Goal: Task Accomplishment & Management: Use online tool/utility

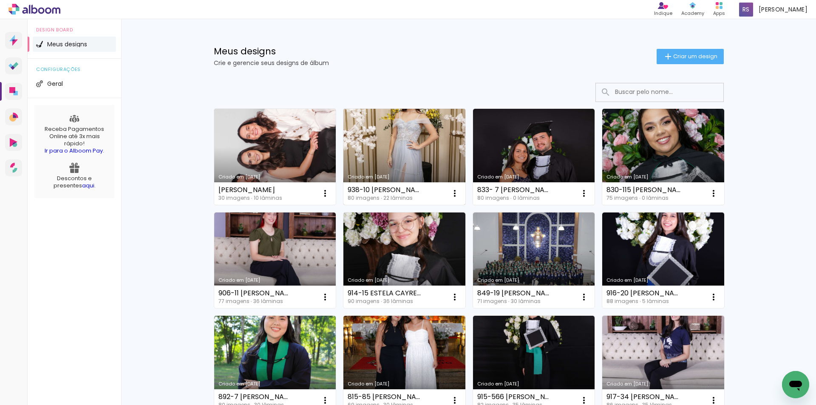
click at [399, 156] on link "Criado em 29/08/25" at bounding box center [404, 157] width 122 height 96
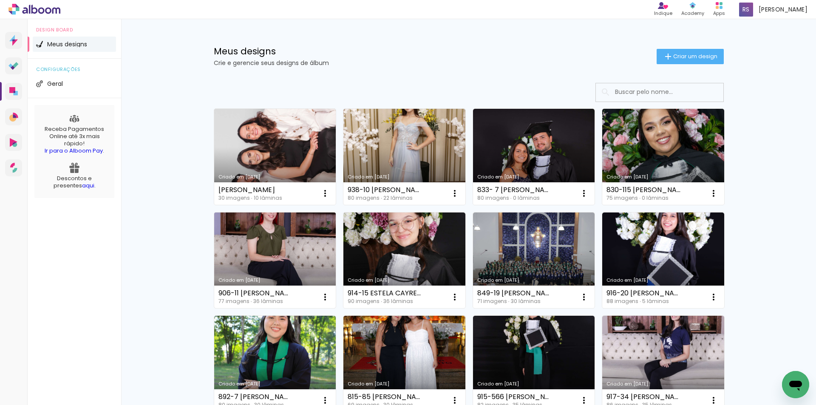
click at [271, 257] on link "Criado em [DATE]" at bounding box center [275, 260] width 122 height 96
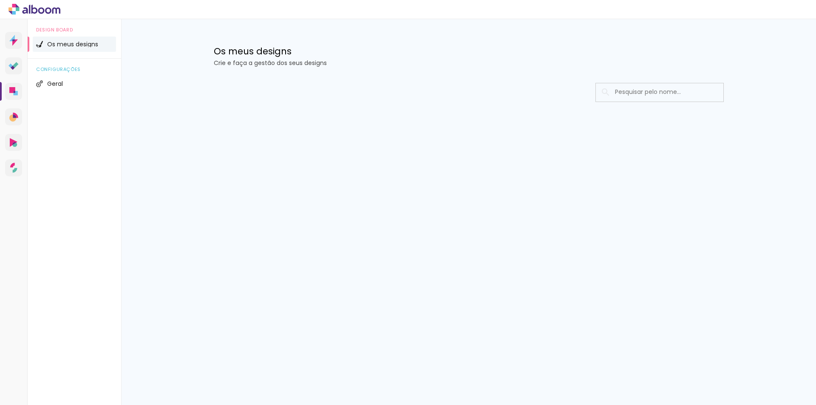
click at [11, 91] on icon at bounding box center [12, 90] width 6 height 6
click at [12, 85] on link "Designbox Diagramação de álbuns" at bounding box center [13, 91] width 17 height 17
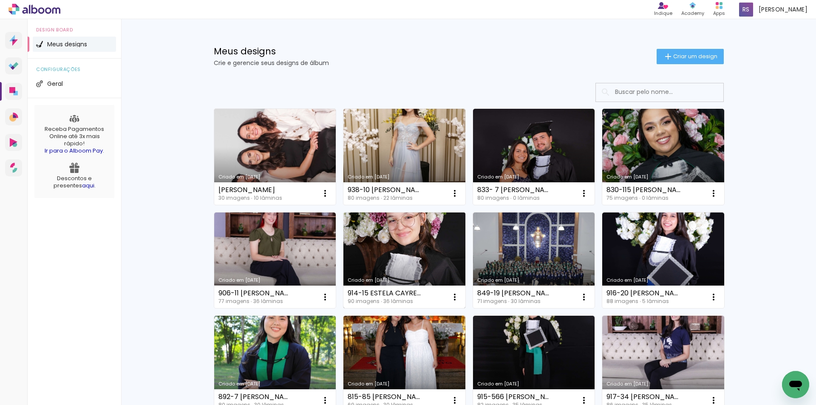
click at [412, 241] on link "Criado em [DATE]" at bounding box center [404, 260] width 122 height 96
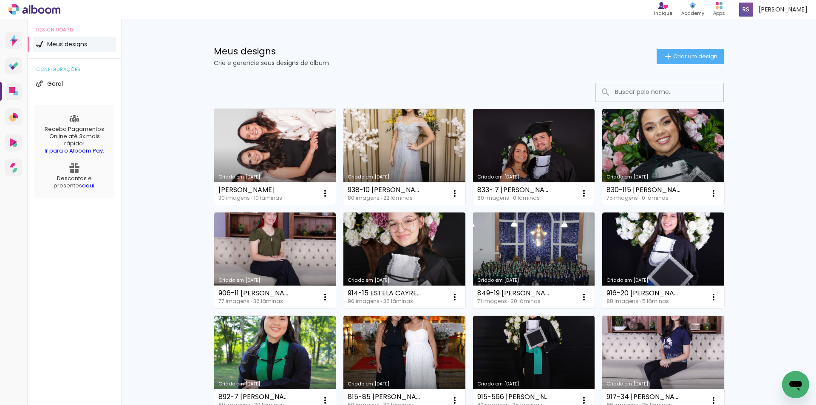
click at [539, 257] on link "Criado em [DATE]" at bounding box center [534, 260] width 122 height 96
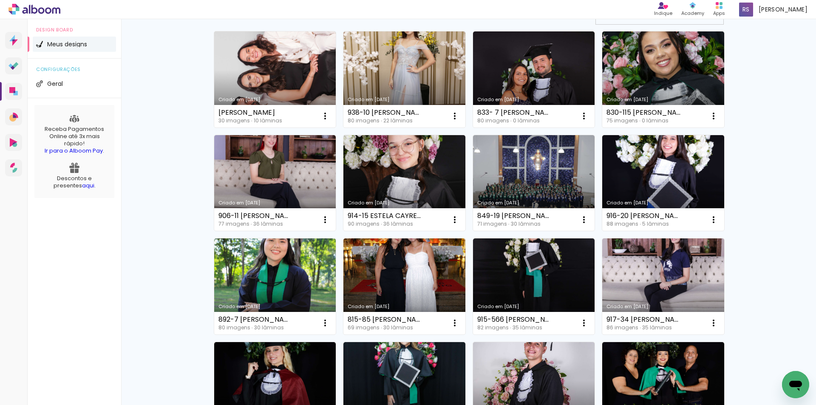
scroll to position [85, 0]
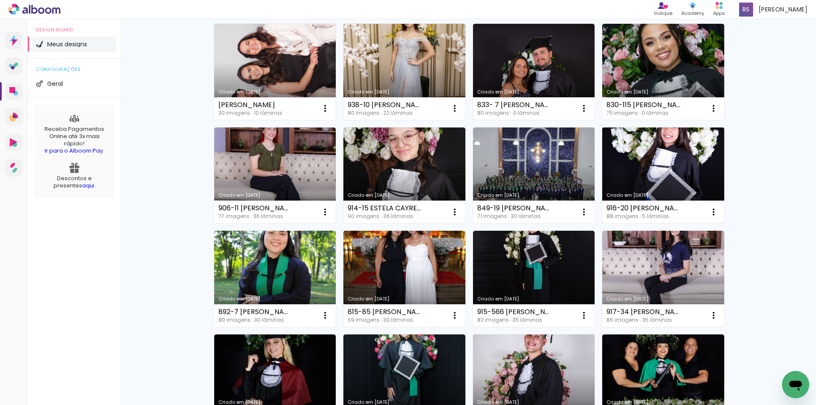
click at [630, 158] on link "Criado em [DATE]" at bounding box center [663, 175] width 122 height 96
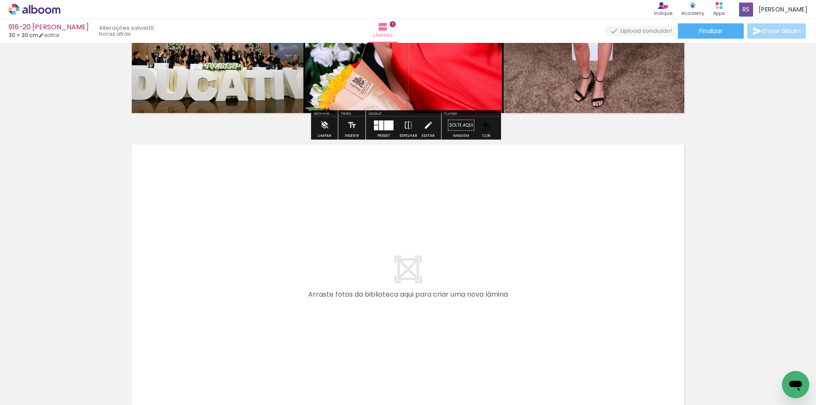
scroll to position [1487, 0]
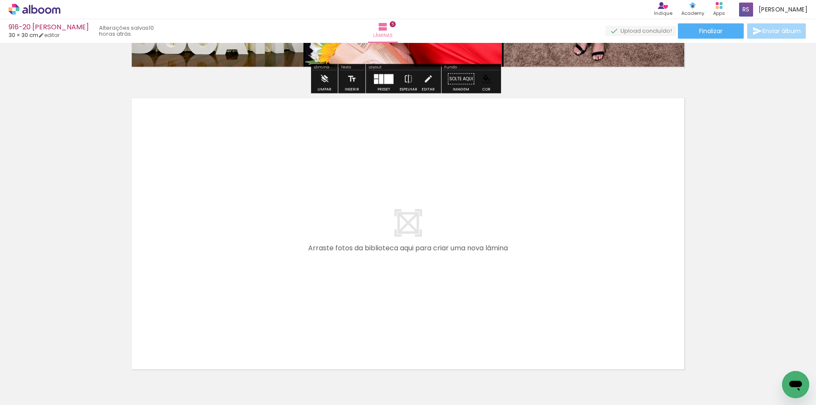
click at [20, 378] on input "Todas as fotos" at bounding box center [24, 379] width 32 height 7
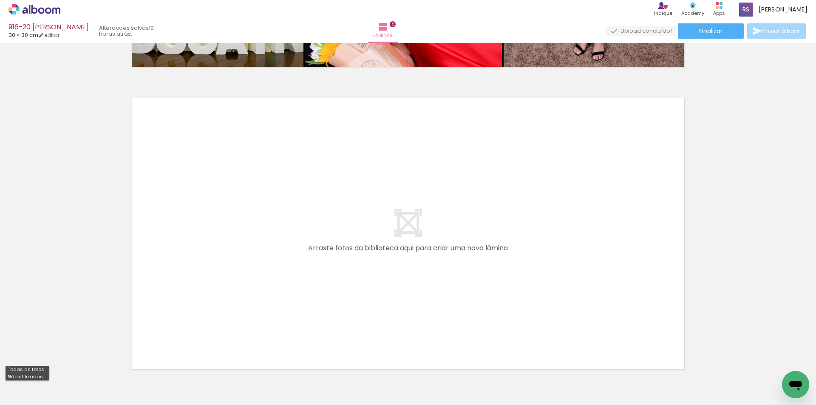
click at [0, 0] on slot "Não utilizadas" at bounding box center [0, 0] width 0 height 0
type input "Não utilizadas"
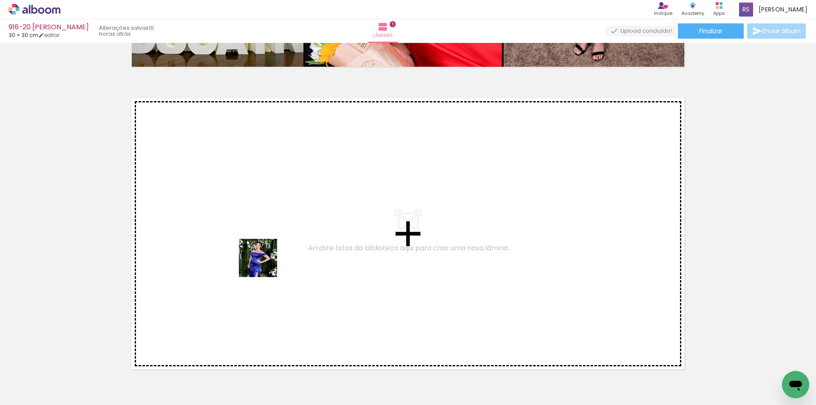
drag, startPoint x: 96, startPoint y: 373, endPoint x: 264, endPoint y: 264, distance: 200.2
click at [264, 264] on quentale-workspace at bounding box center [408, 202] width 816 height 405
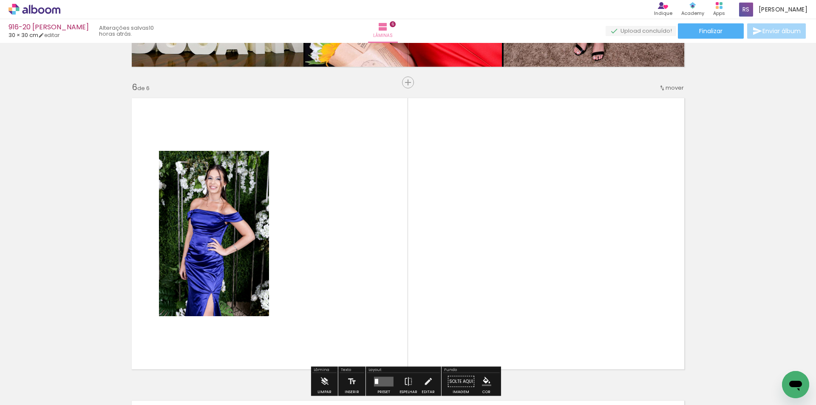
scroll to position [1524, 0]
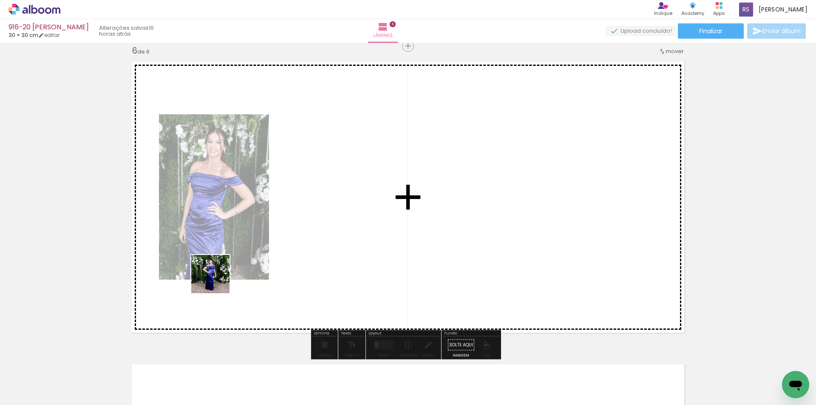
drag, startPoint x: 161, startPoint y: 340, endPoint x: 200, endPoint y: 327, distance: 40.5
click at [219, 279] on quentale-workspace at bounding box center [408, 202] width 816 height 405
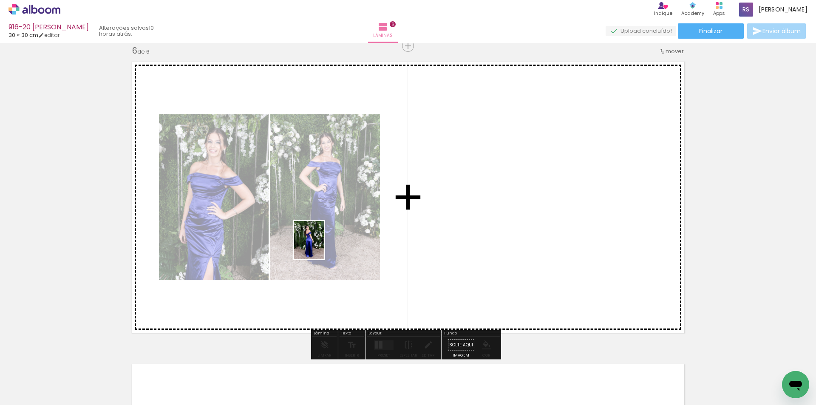
drag, startPoint x: 144, startPoint y: 374, endPoint x: 320, endPoint y: 246, distance: 216.9
click at [320, 246] on quentale-workspace at bounding box center [408, 202] width 816 height 405
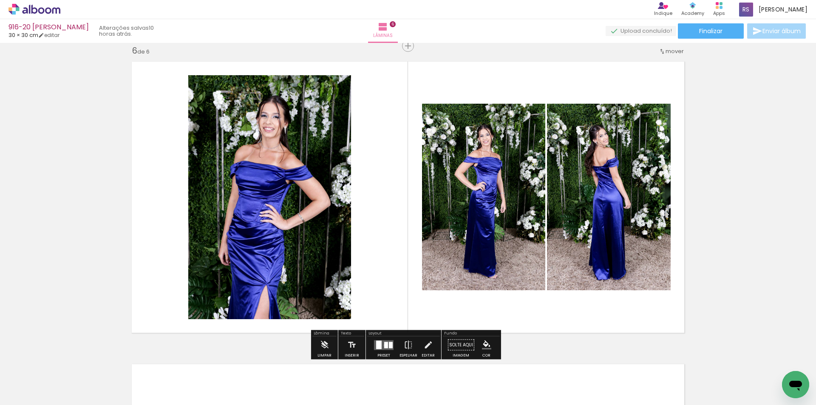
click at [384, 345] on div at bounding box center [386, 345] width 4 height 6
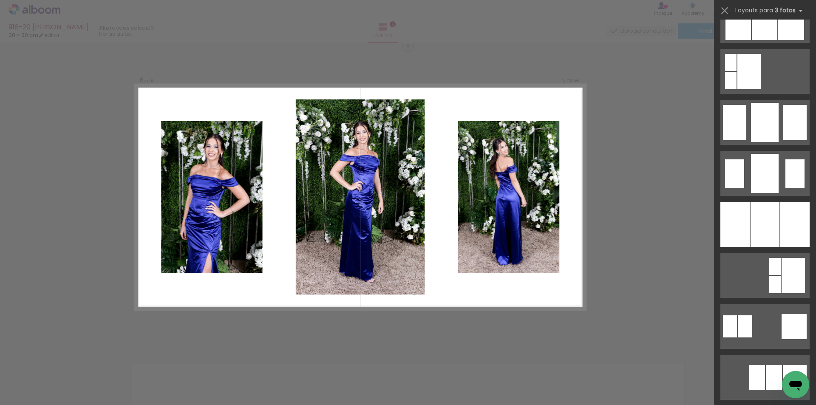
scroll to position [595, 0]
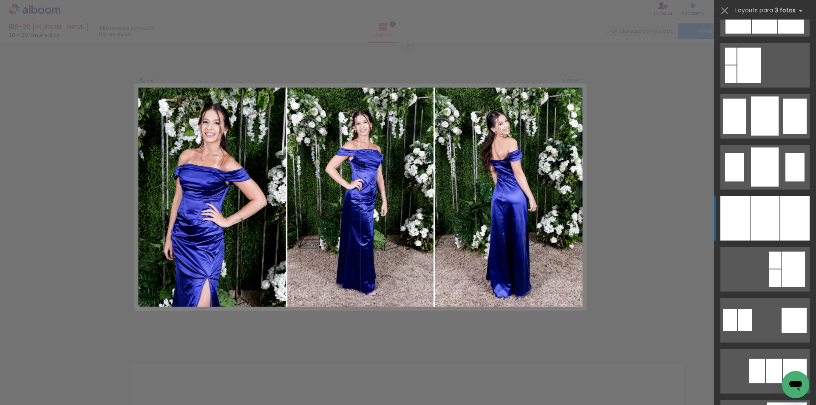
click at [783, 224] on div at bounding box center [794, 218] width 29 height 45
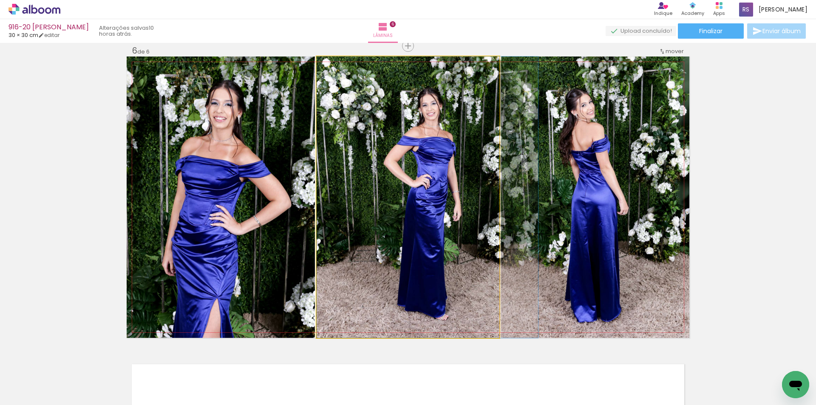
drag, startPoint x: 419, startPoint y: 224, endPoint x: 556, endPoint y: 206, distance: 137.9
click at [0, 0] on slot at bounding box center [0, 0] width 0 height 0
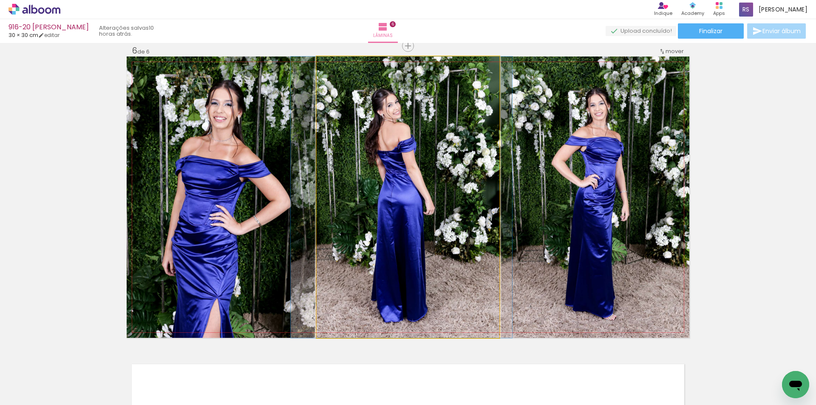
drag, startPoint x: 465, startPoint y: 220, endPoint x: 459, endPoint y: 218, distance: 6.6
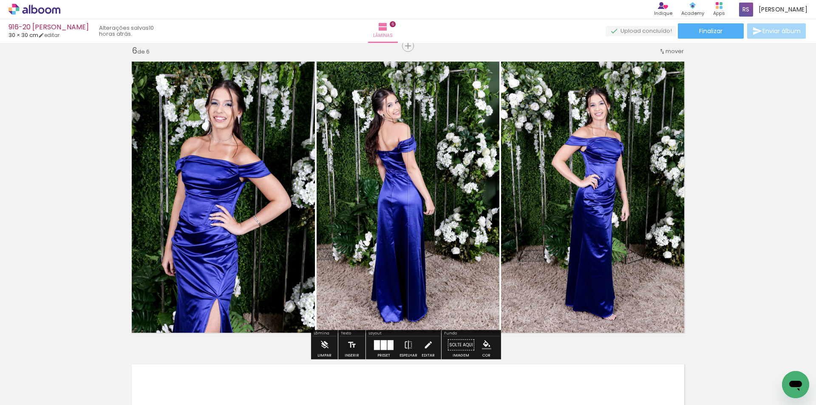
click at [482, 343] on iron-icon "color picker" at bounding box center [486, 344] width 9 height 9
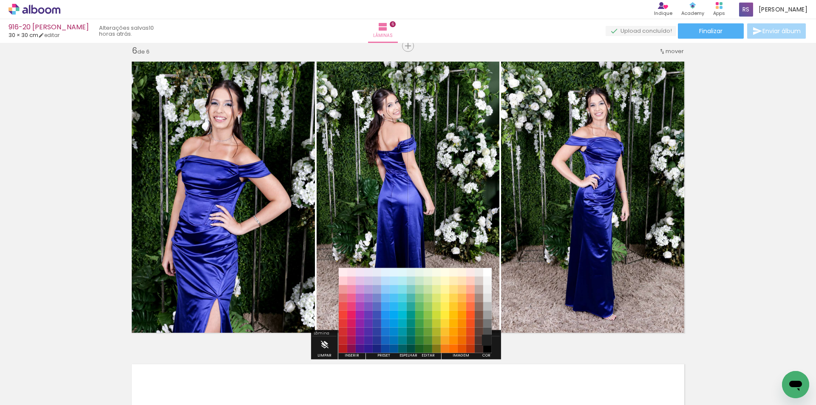
click at [485, 337] on paper-item "#212121" at bounding box center [487, 340] width 8 height 8
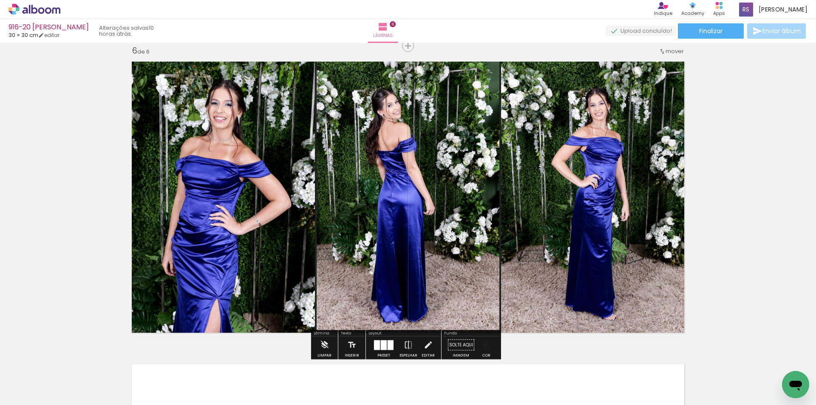
click at [484, 343] on iron-icon "color picker" at bounding box center [486, 344] width 9 height 9
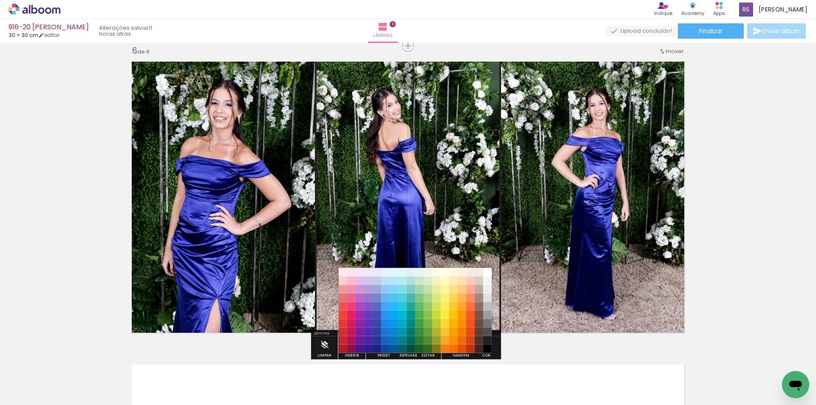
click at [487, 346] on paper-item "#000000" at bounding box center [487, 349] width 8 height 8
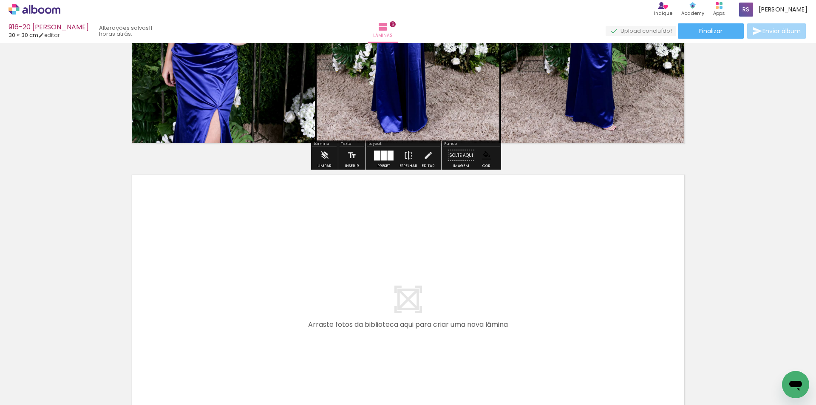
scroll to position [1779, 0]
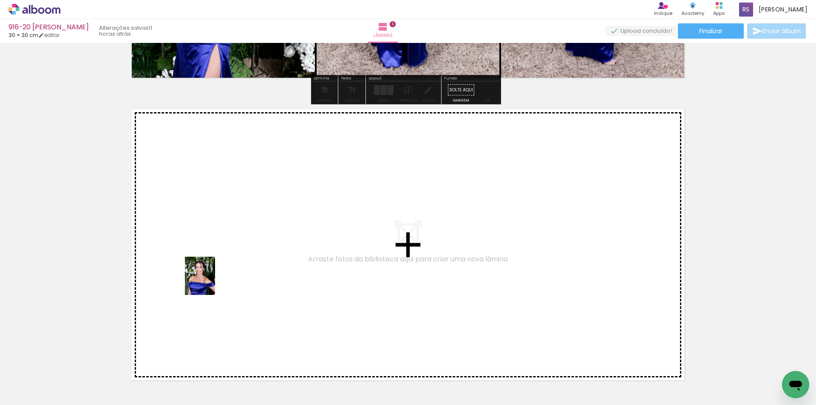
drag, startPoint x: 120, startPoint y: 348, endPoint x: 210, endPoint y: 282, distance: 111.9
click at [210, 282] on quentale-workspace at bounding box center [408, 202] width 816 height 405
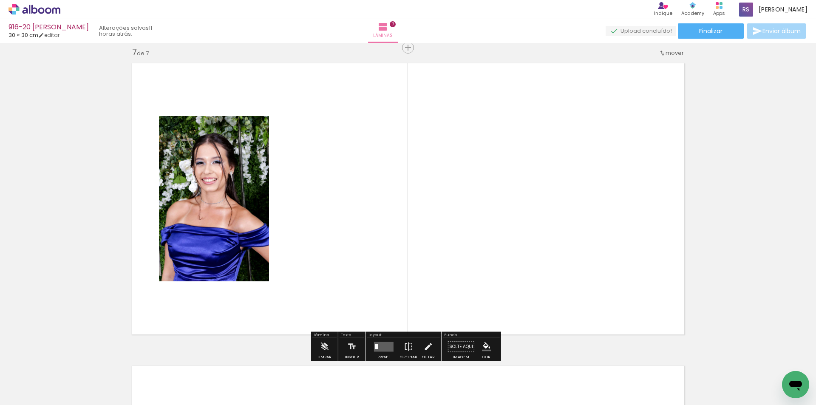
scroll to position [1826, 0]
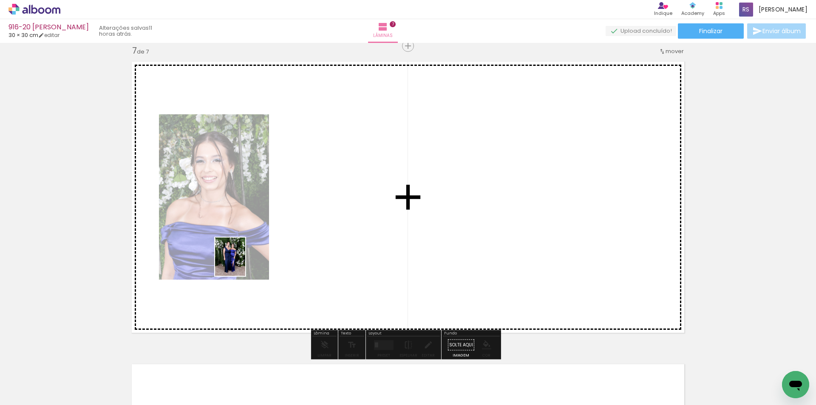
drag, startPoint x: 153, startPoint y: 373, endPoint x: 240, endPoint y: 259, distance: 143.6
click at [242, 259] on quentale-workspace at bounding box center [408, 202] width 816 height 405
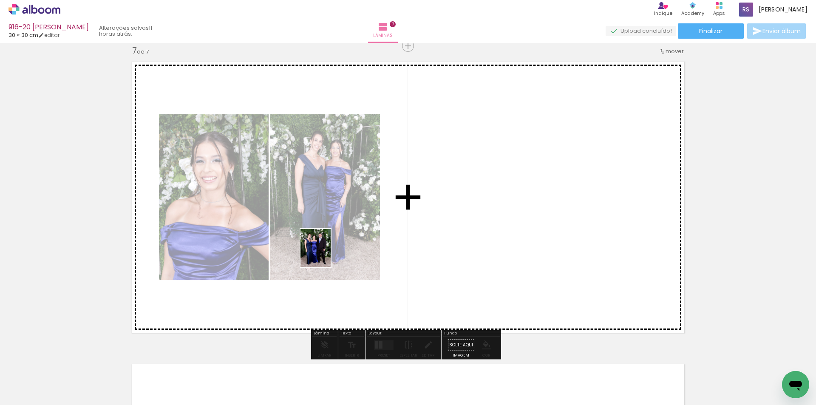
drag, startPoint x: 110, startPoint y: 362, endPoint x: 326, endPoint y: 255, distance: 241.2
click at [326, 255] on quentale-workspace at bounding box center [408, 202] width 816 height 405
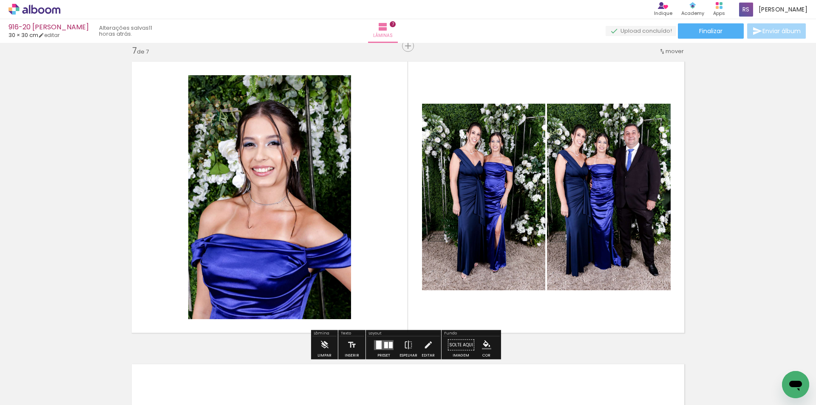
click at [380, 342] on quentale-layouter at bounding box center [384, 345] width 20 height 10
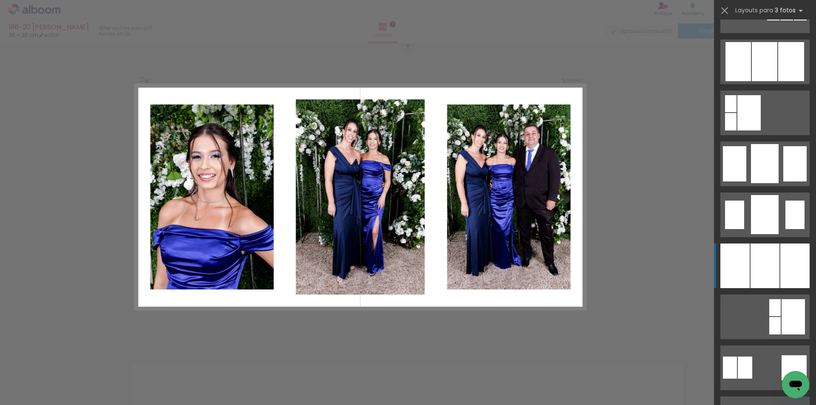
scroll to position [595, 0]
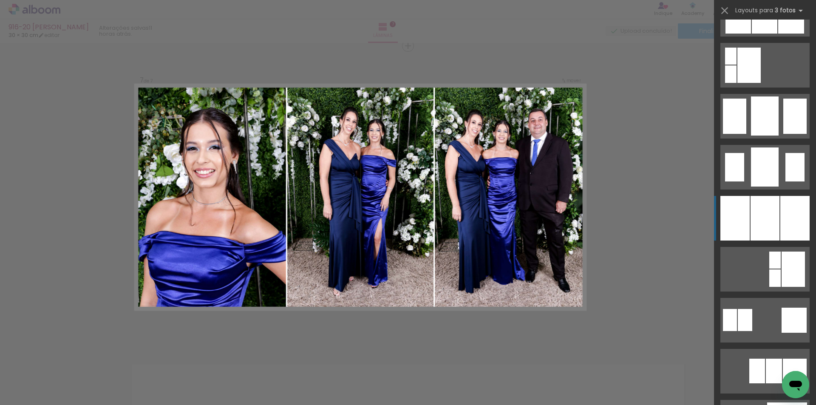
click at [762, 208] on div at bounding box center [764, 218] width 29 height 45
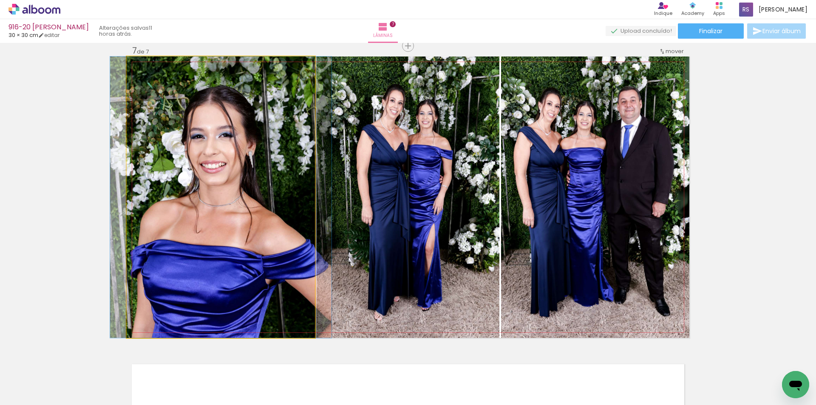
click at [290, 256] on quentale-photo at bounding box center [221, 197] width 188 height 281
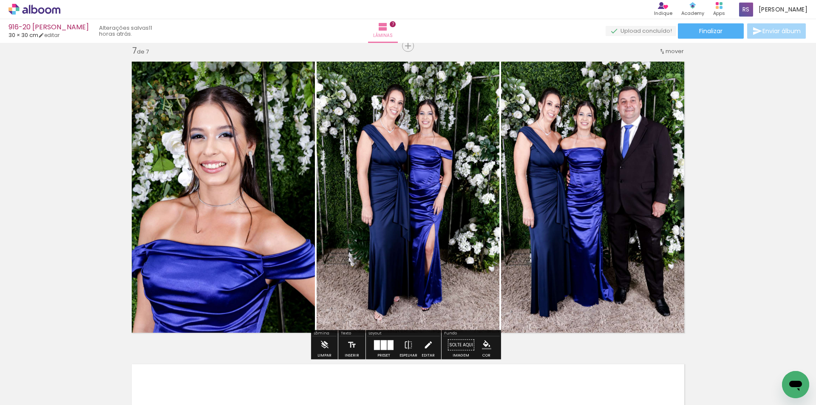
click at [420, 343] on paper-button "Editar" at bounding box center [427, 348] width 17 height 22
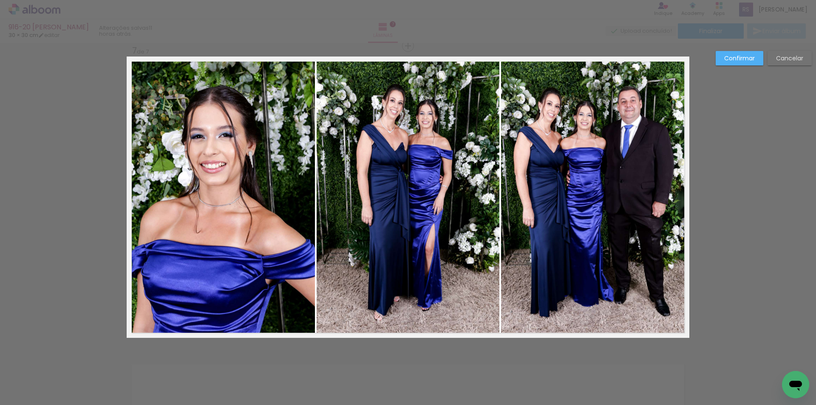
click at [372, 266] on quentale-photo at bounding box center [408, 197] width 183 height 281
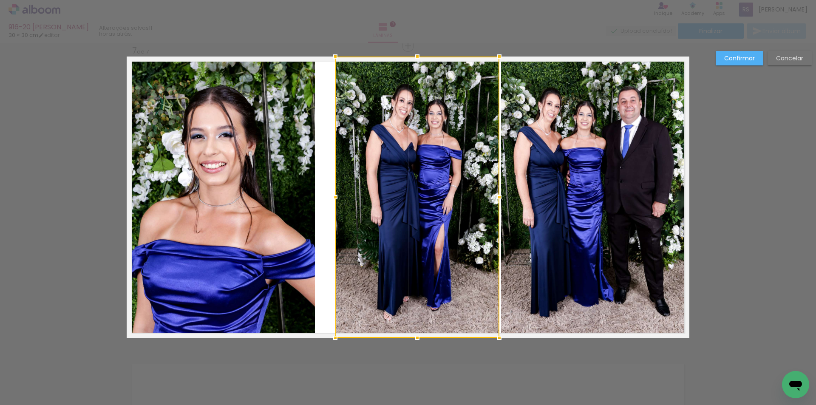
drag, startPoint x: 314, startPoint y: 197, endPoint x: 333, endPoint y: 198, distance: 18.7
click at [333, 198] on div at bounding box center [335, 197] width 17 height 17
click at [306, 198] on quentale-photo at bounding box center [221, 197] width 188 height 281
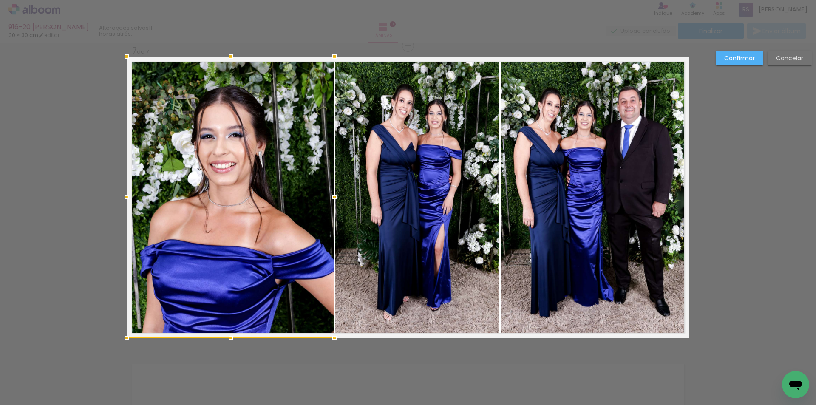
drag, startPoint x: 315, startPoint y: 195, endPoint x: 335, endPoint y: 196, distance: 19.6
click at [335, 196] on div at bounding box center [334, 197] width 17 height 17
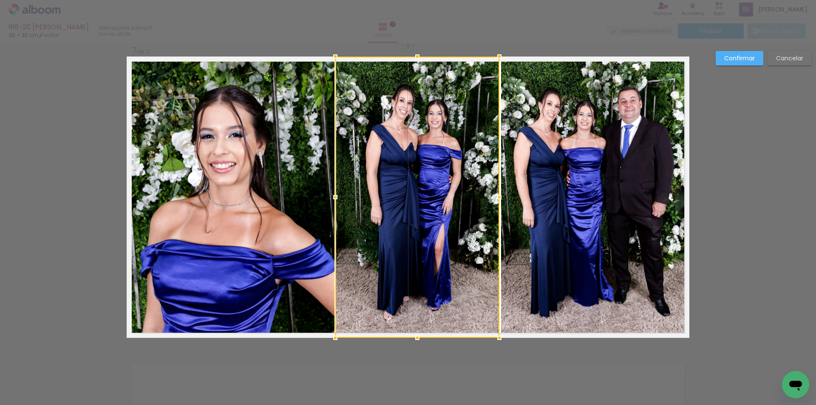
click at [323, 198] on quentale-photo at bounding box center [231, 197] width 208 height 281
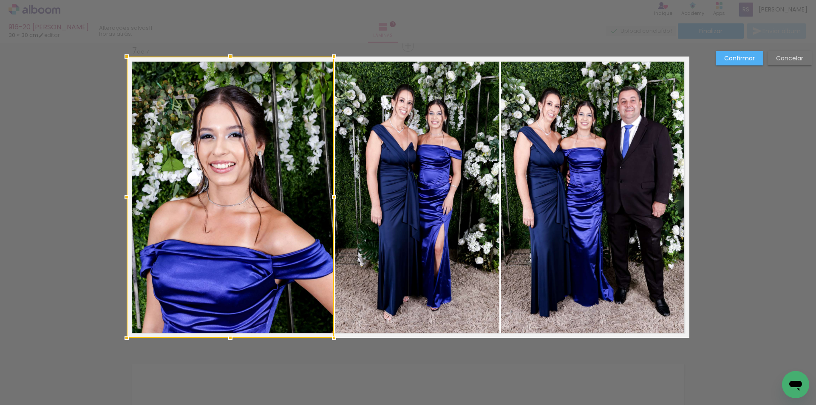
click at [329, 196] on div at bounding box center [334, 197] width 17 height 17
click at [0, 0] on slot "Confirmar" at bounding box center [0, 0] width 0 height 0
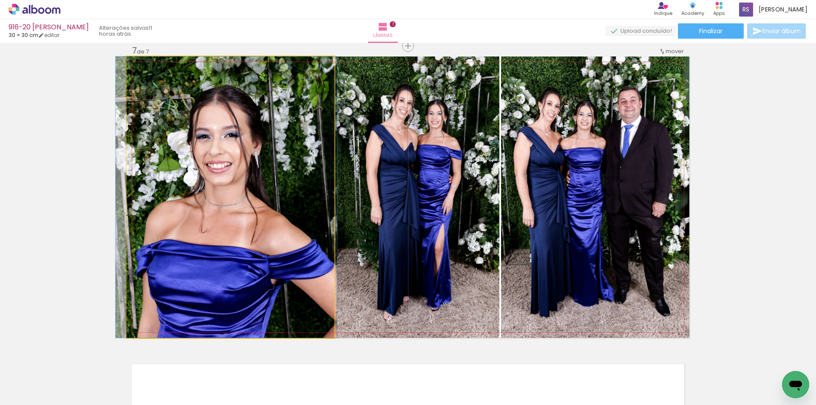
drag, startPoint x: 242, startPoint y: 244, endPoint x: 238, endPoint y: 241, distance: 4.8
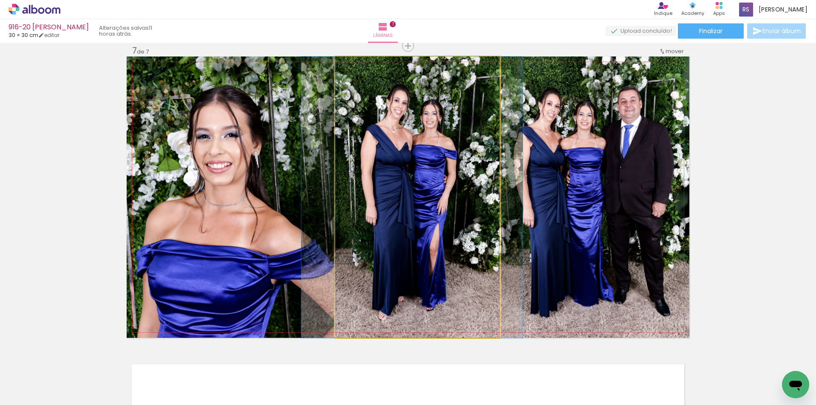
drag, startPoint x: 399, startPoint y: 259, endPoint x: 394, endPoint y: 258, distance: 5.4
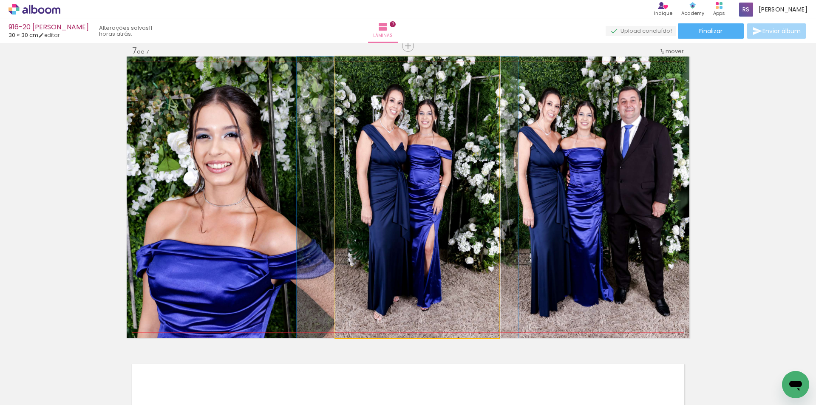
drag, startPoint x: 399, startPoint y: 269, endPoint x: 394, endPoint y: 269, distance: 5.2
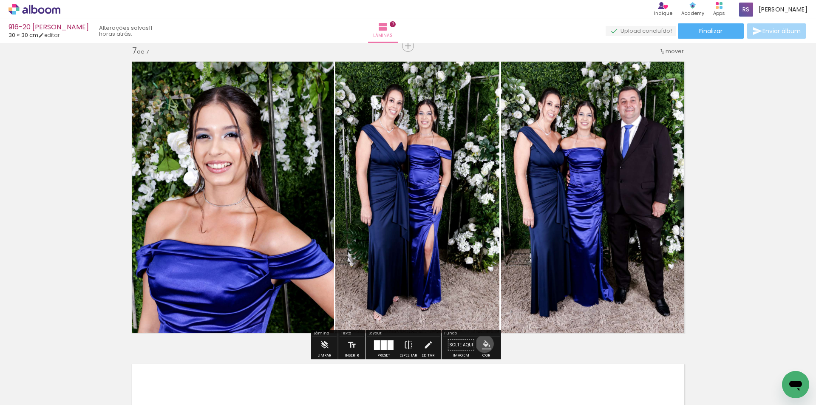
click at [482, 344] on iron-icon "color picker" at bounding box center [486, 344] width 9 height 9
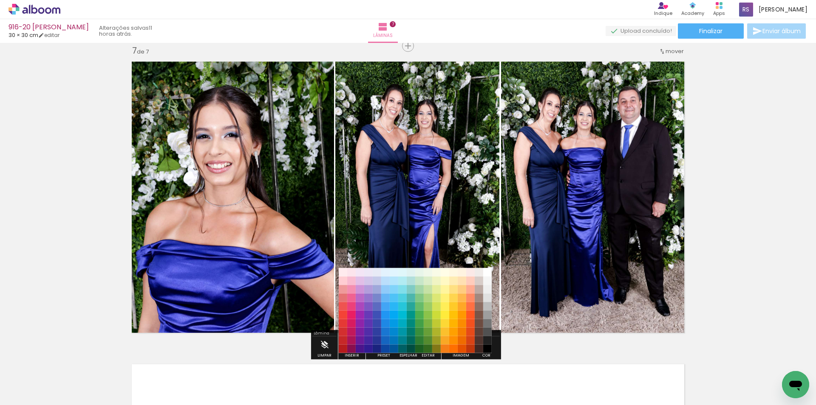
click at [490, 337] on paper-item "#212121" at bounding box center [487, 340] width 8 height 8
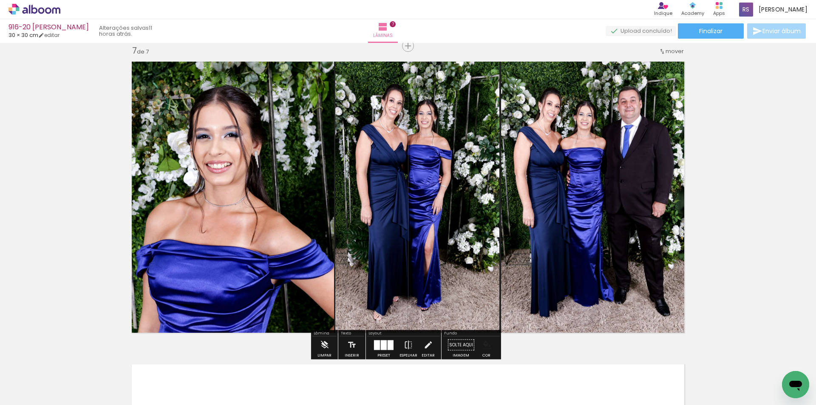
click at [484, 343] on iron-icon "color picker" at bounding box center [486, 344] width 9 height 9
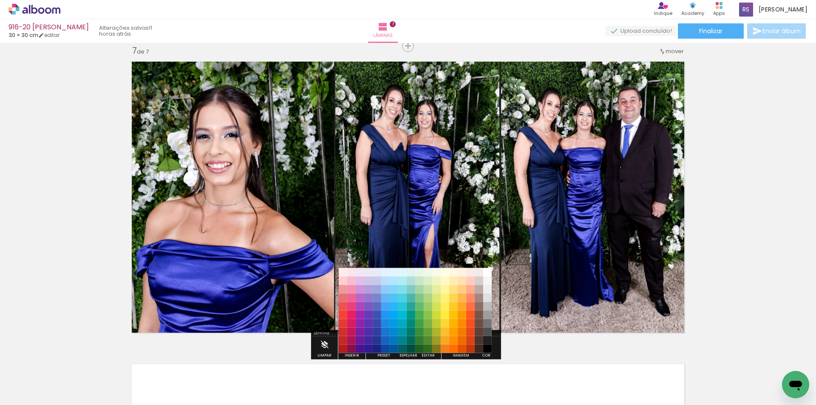
drag, startPoint x: 487, startPoint y: 348, endPoint x: 492, endPoint y: 348, distance: 4.3
click at [488, 348] on paper-item "#000000" at bounding box center [487, 349] width 8 height 8
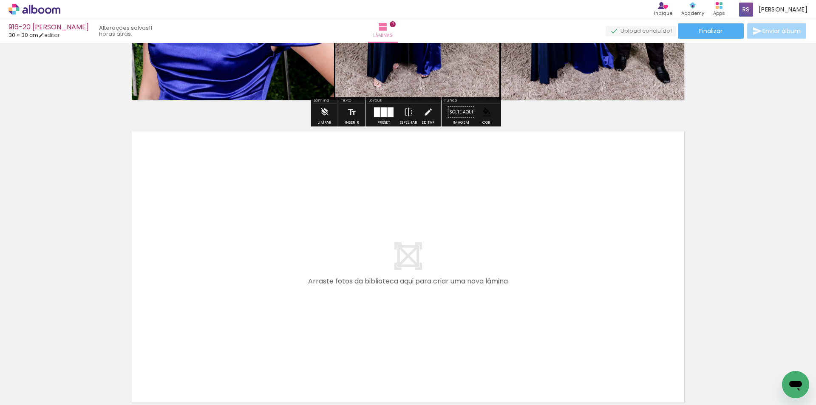
scroll to position [2081, 0]
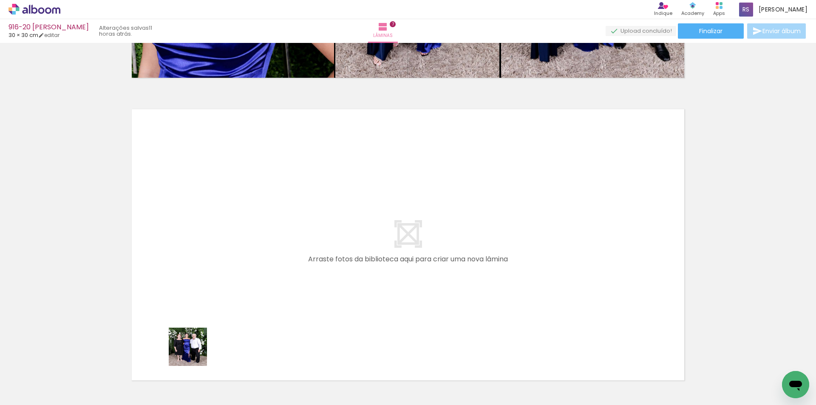
drag, startPoint x: 185, startPoint y: 379, endPoint x: 196, endPoint y: 370, distance: 13.9
click at [207, 297] on quentale-workspace at bounding box center [408, 202] width 816 height 405
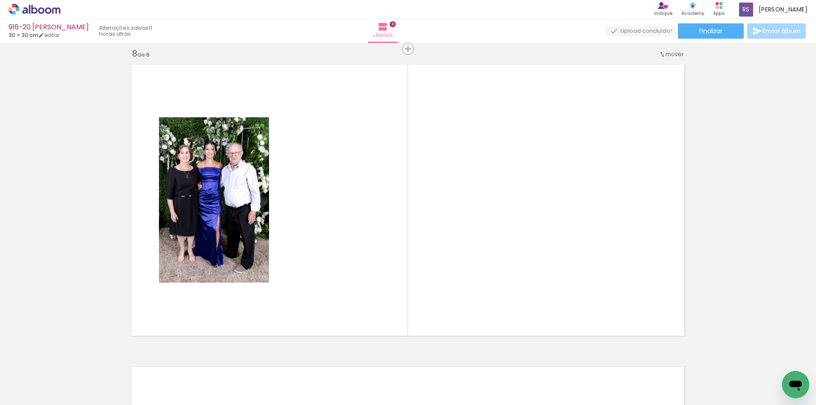
scroll to position [2129, 0]
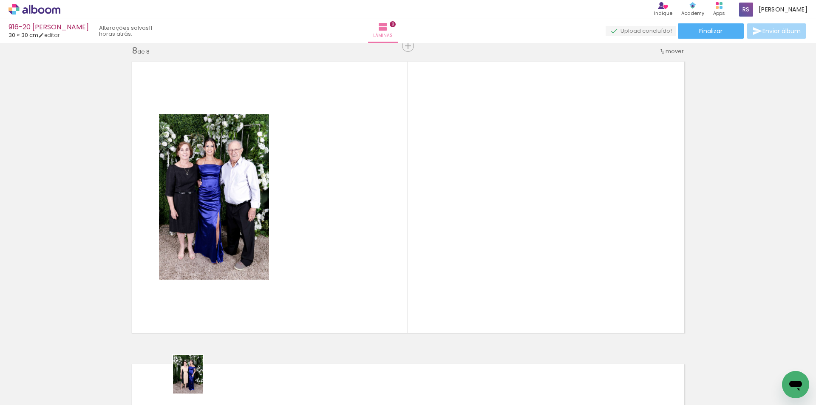
drag, startPoint x: 187, startPoint y: 381, endPoint x: 195, endPoint y: 392, distance: 14.3
click at [195, 392] on div at bounding box center [180, 376] width 33 height 42
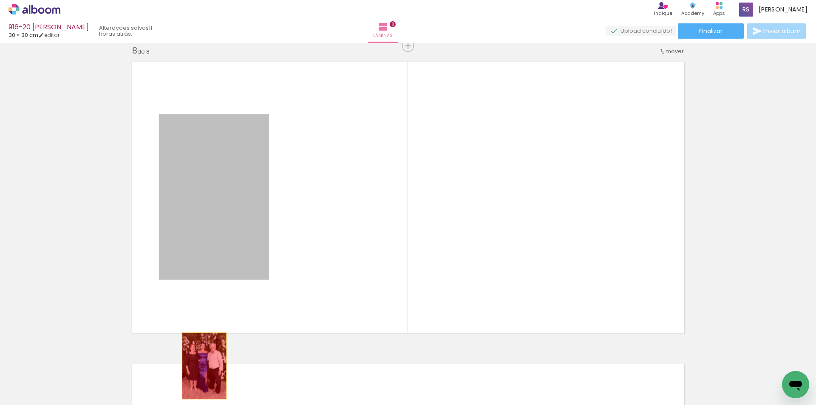
drag, startPoint x: 200, startPoint y: 242, endPoint x: 201, endPoint y: 370, distance: 127.5
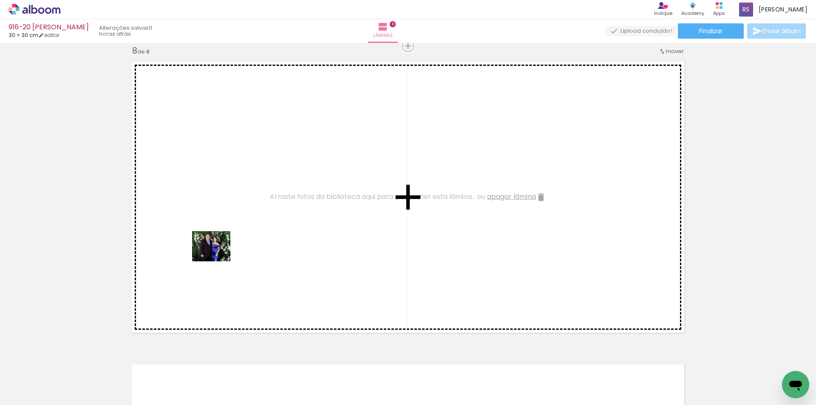
drag, startPoint x: 98, startPoint y: 364, endPoint x: 218, endPoint y: 257, distance: 160.7
click at [218, 257] on quentale-workspace at bounding box center [408, 202] width 816 height 405
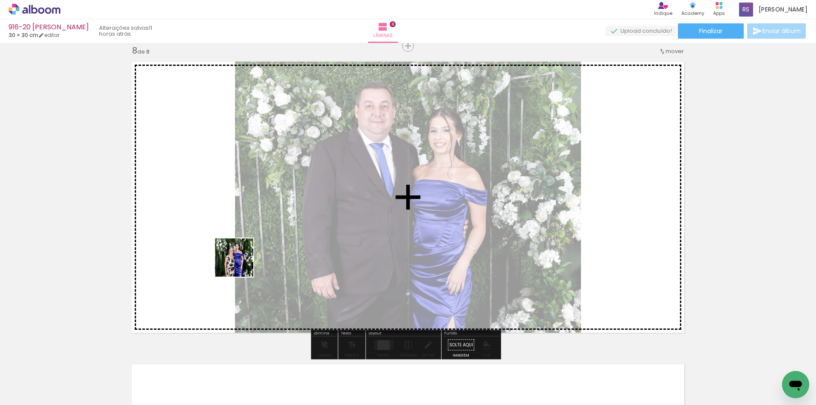
drag, startPoint x: 94, startPoint y: 370, endPoint x: 297, endPoint y: 232, distance: 245.2
click at [297, 232] on quentale-workspace at bounding box center [408, 202] width 816 height 405
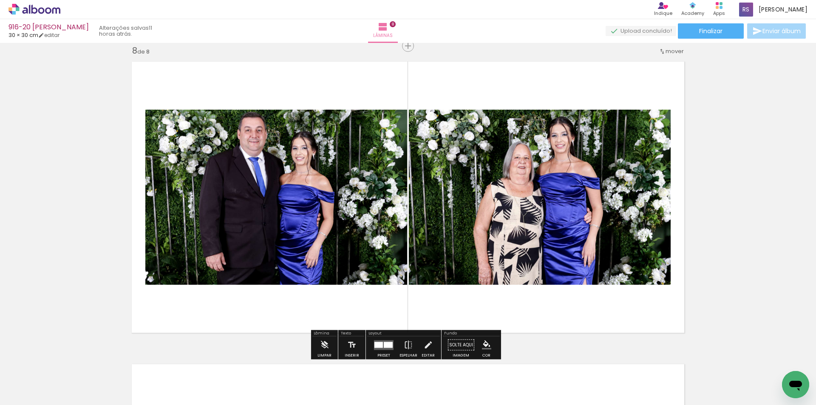
drag, startPoint x: 381, startPoint y: 344, endPoint x: 357, endPoint y: 340, distance: 24.7
click at [381, 344] on quentale-layouter at bounding box center [384, 345] width 20 height 10
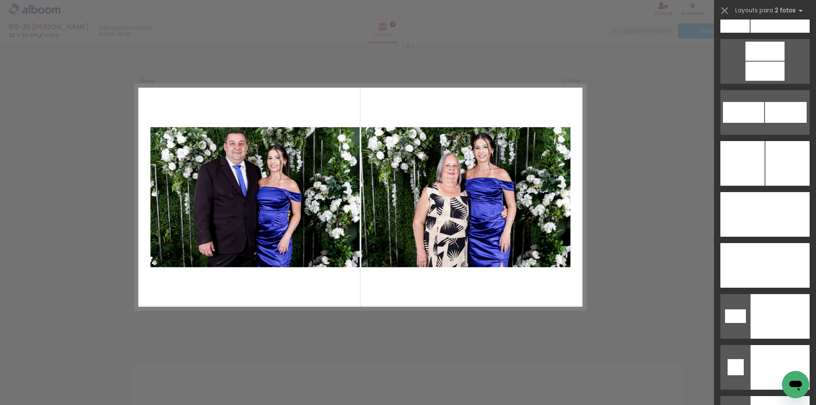
scroll to position [3664, 0]
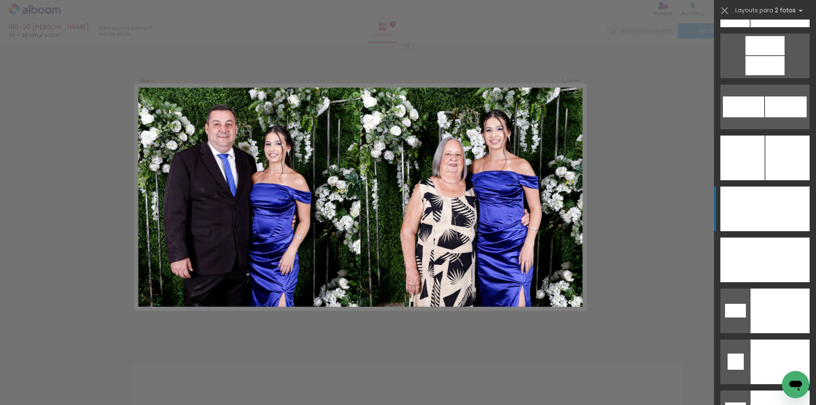
click at [774, 208] on div at bounding box center [787, 209] width 45 height 45
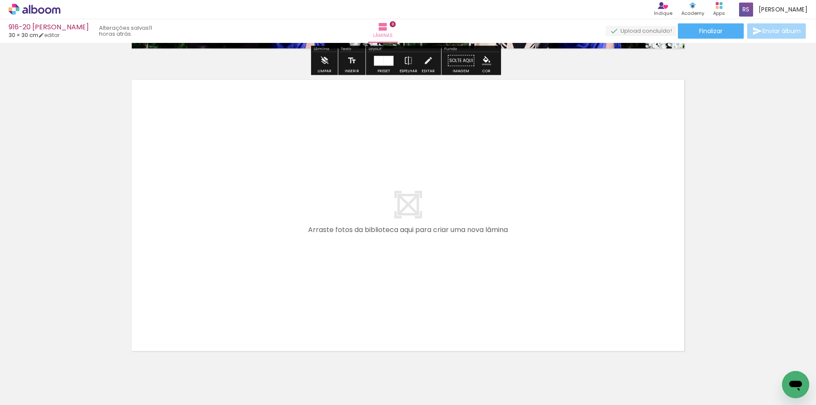
scroll to position [2426, 0]
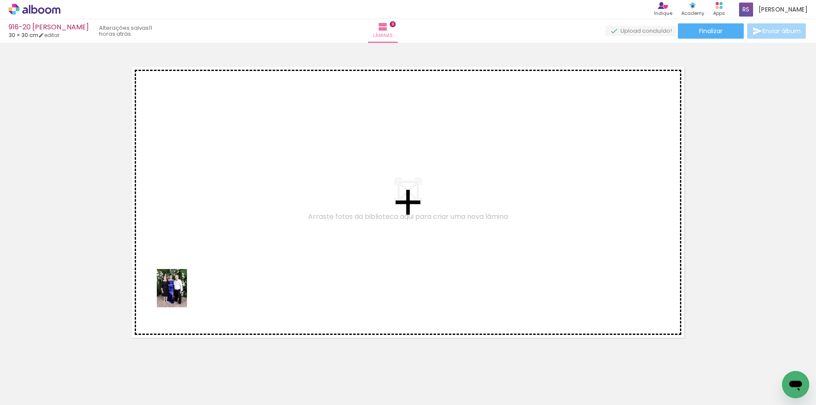
drag, startPoint x: 90, startPoint y: 385, endPoint x: 189, endPoint y: 292, distance: 135.9
click at [189, 292] on quentale-workspace at bounding box center [408, 202] width 816 height 405
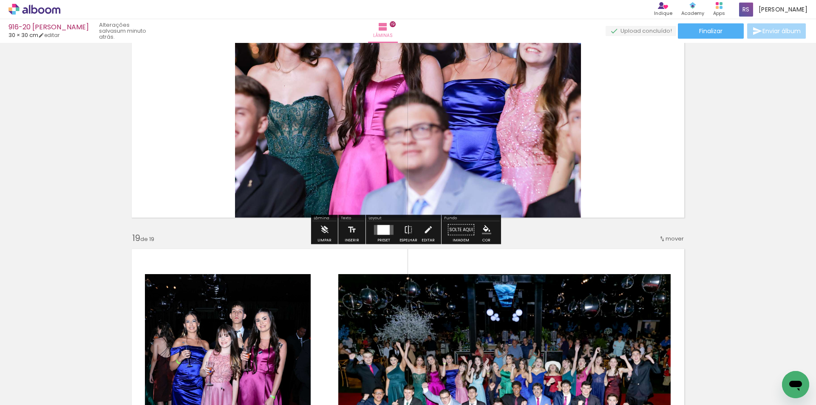
scroll to position [5274, 0]
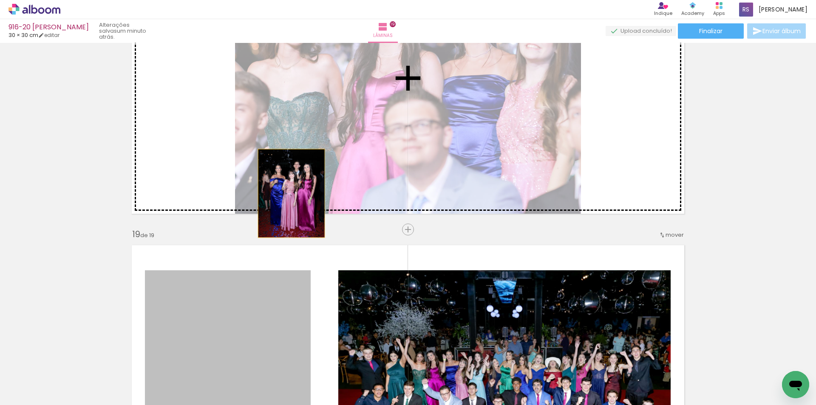
drag, startPoint x: 275, startPoint y: 317, endPoint x: 378, endPoint y: 266, distance: 114.8
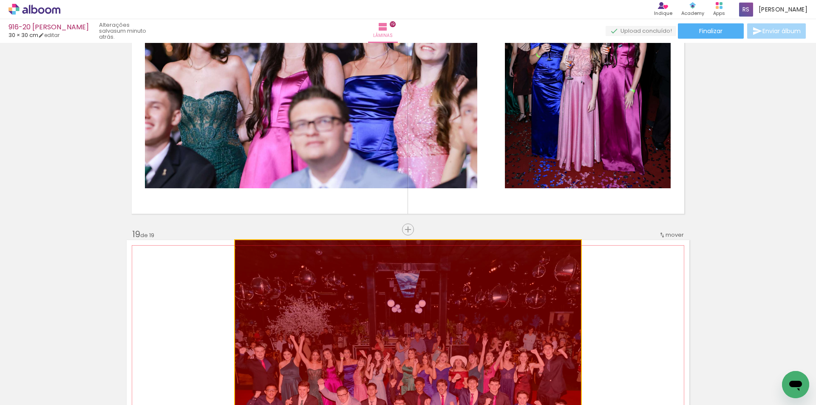
drag, startPoint x: 428, startPoint y: 292, endPoint x: 422, endPoint y: 174, distance: 118.8
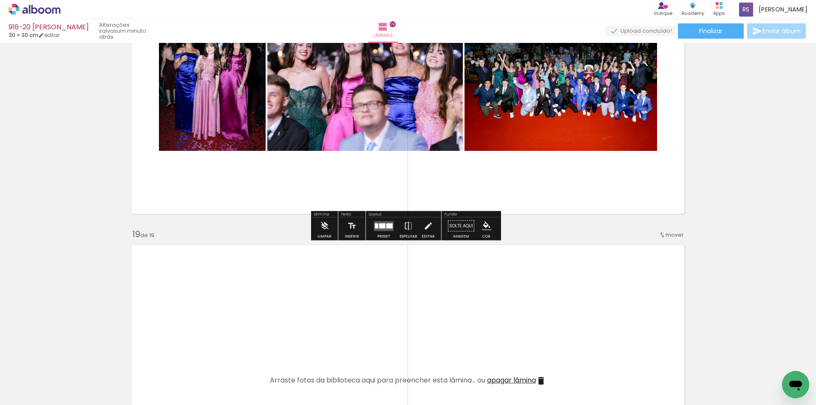
click at [394, 226] on paper-button "Preset" at bounding box center [383, 229] width 27 height 22
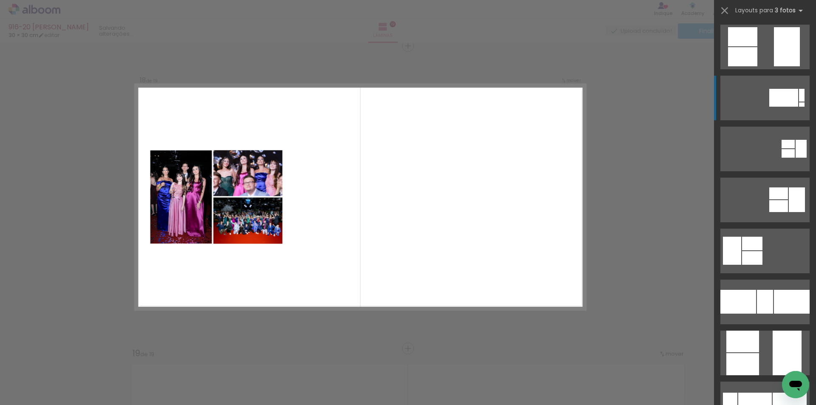
scroll to position [212, 0]
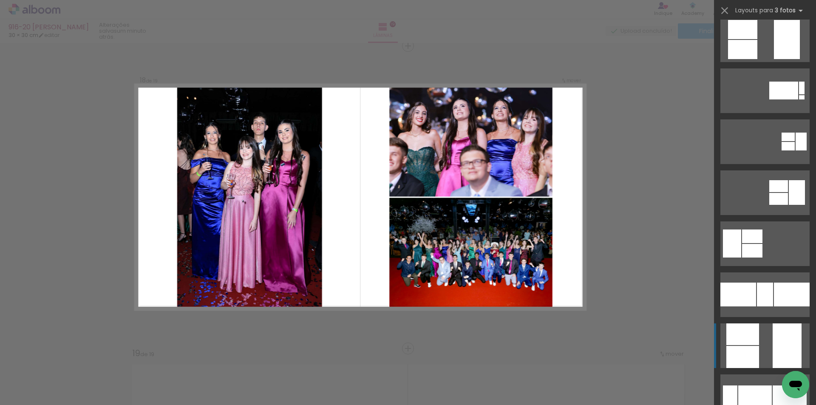
click at [781, 337] on div at bounding box center [787, 345] width 29 height 45
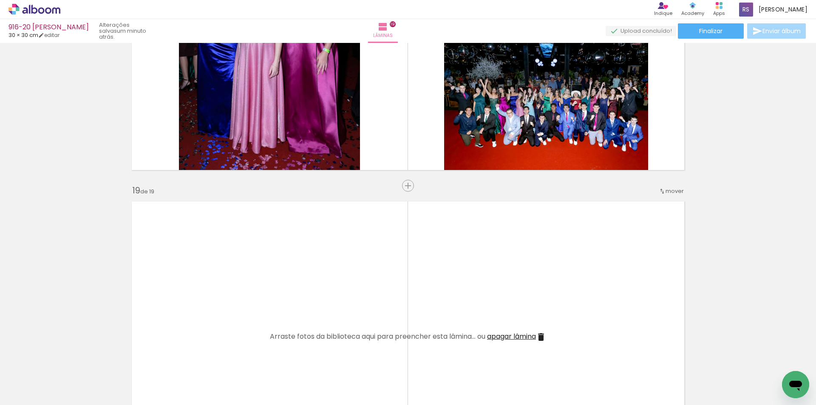
scroll to position [5325, 0]
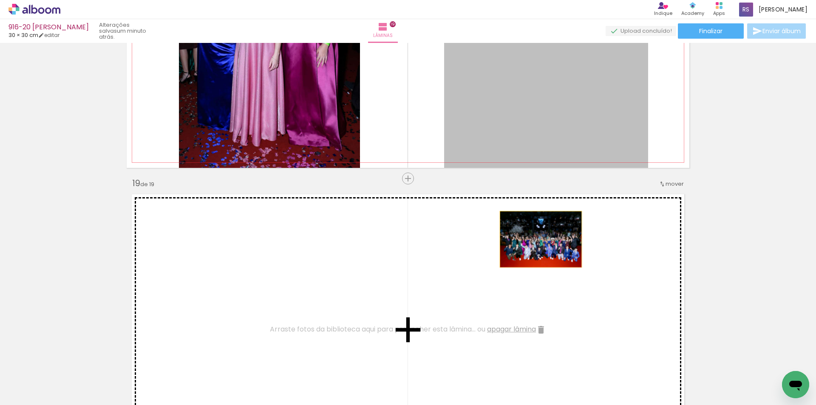
drag, startPoint x: 540, startPoint y: 144, endPoint x: 538, endPoint y: 239, distance: 95.2
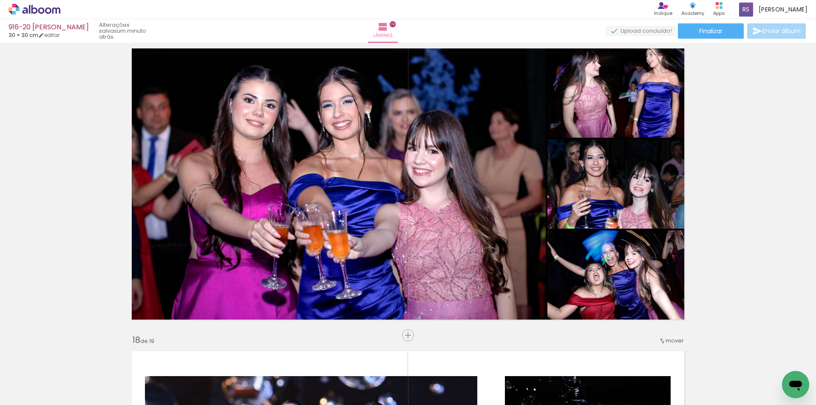
scroll to position [4857, 0]
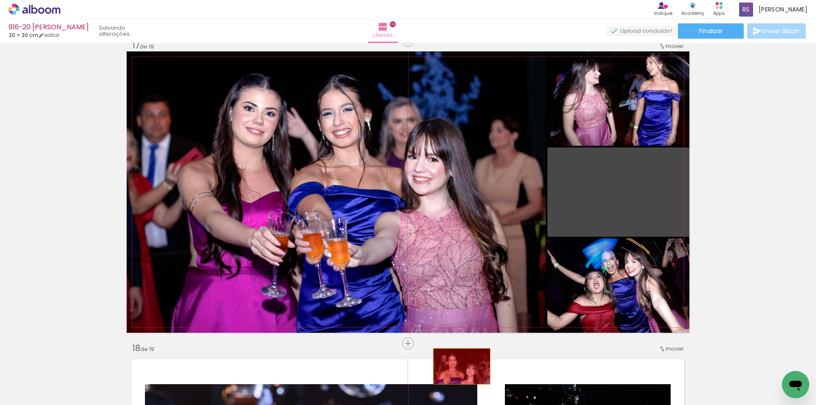
drag, startPoint x: 609, startPoint y: 197, endPoint x: 459, endPoint y: 366, distance: 226.6
click at [459, 366] on quentale-workspace at bounding box center [408, 202] width 816 height 405
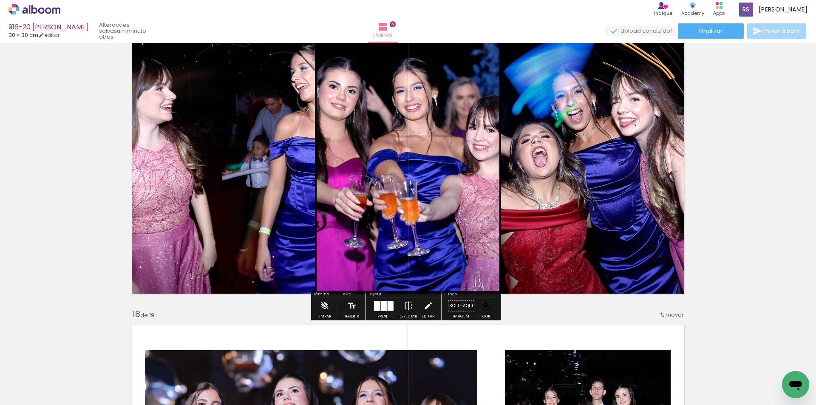
scroll to position [4900, 0]
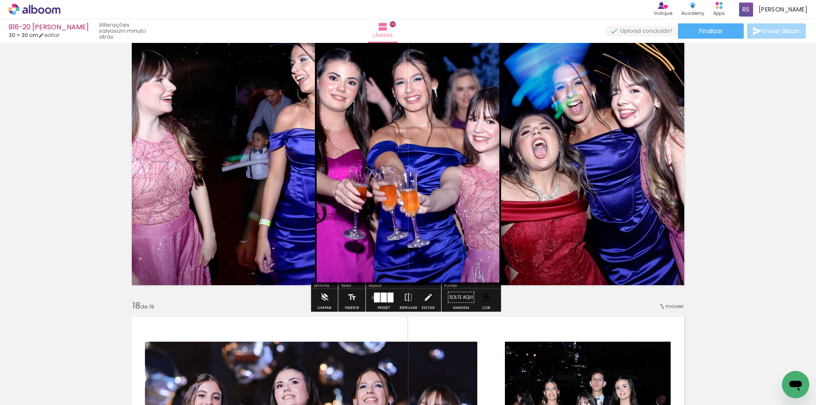
drag, startPoint x: 371, startPoint y: 297, endPoint x: 407, endPoint y: 286, distance: 37.5
click at [372, 298] on div at bounding box center [383, 297] width 23 height 17
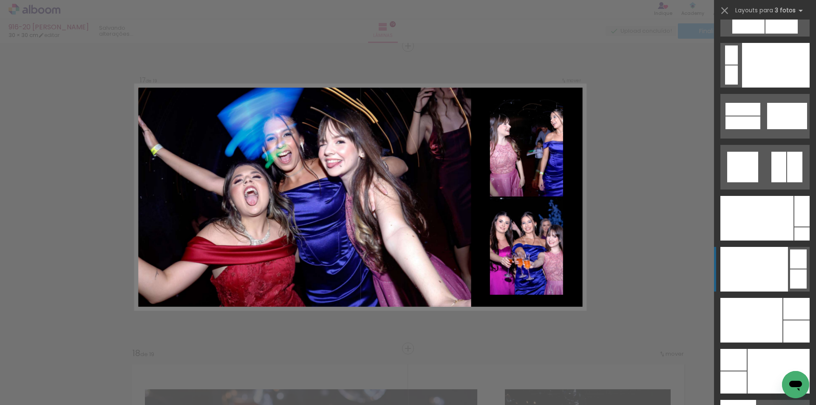
scroll to position [10144, 0]
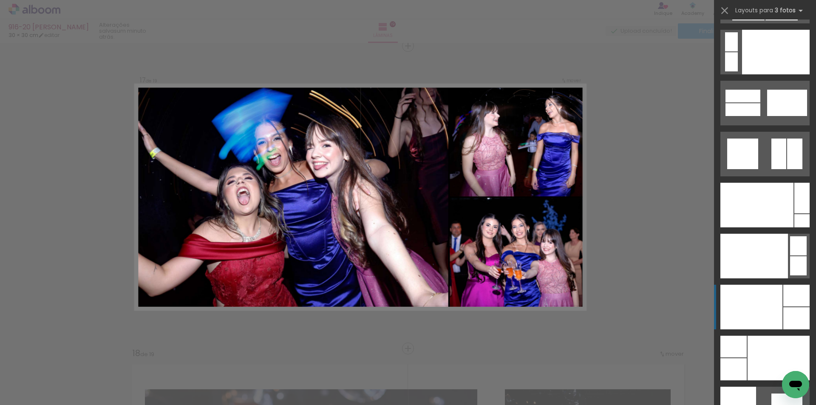
click at [762, 301] on div at bounding box center [751, 307] width 62 height 45
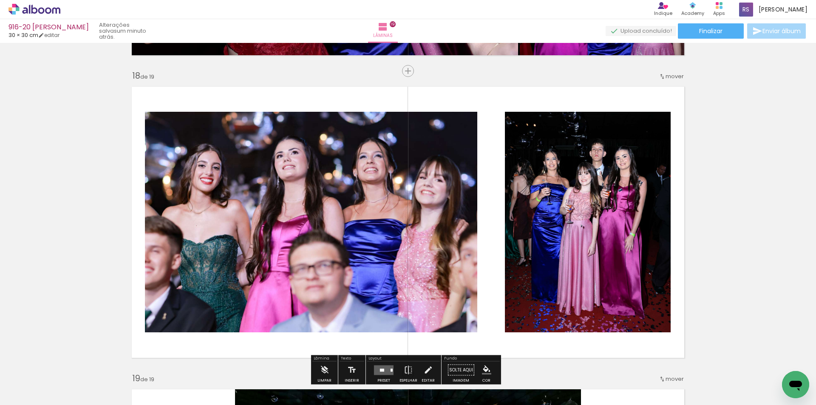
scroll to position [5150, 0]
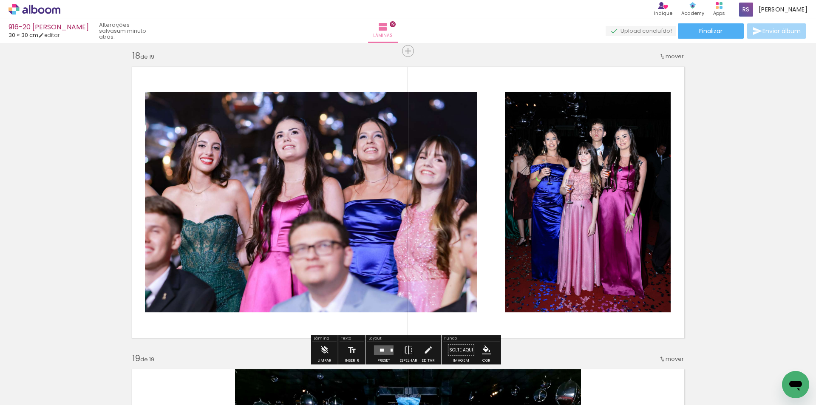
click at [377, 345] on quentale-layouter at bounding box center [384, 350] width 20 height 10
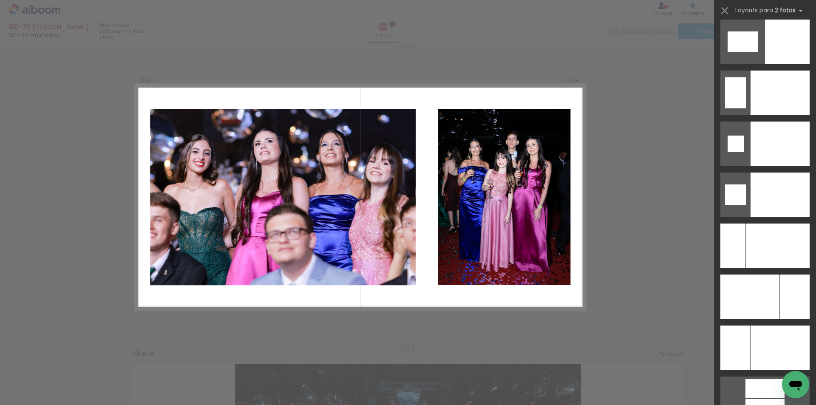
scroll to position [3625, 0]
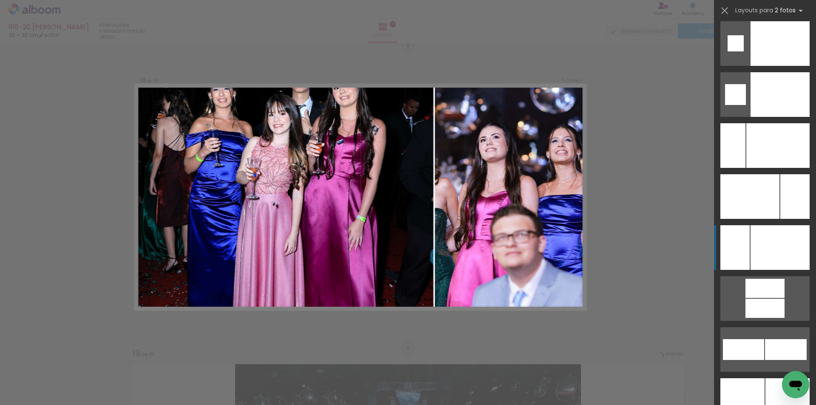
click at [786, 243] on div at bounding box center [779, 247] width 59 height 45
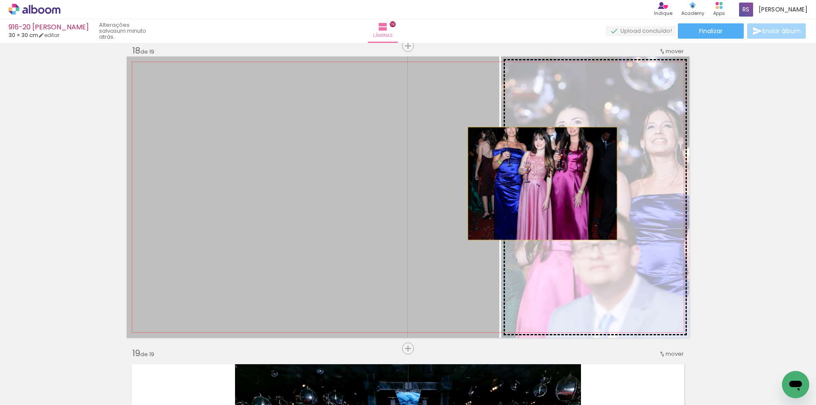
drag, startPoint x: 442, startPoint y: 190, endPoint x: 542, endPoint y: 184, distance: 100.9
click at [0, 0] on slot at bounding box center [0, 0] width 0 height 0
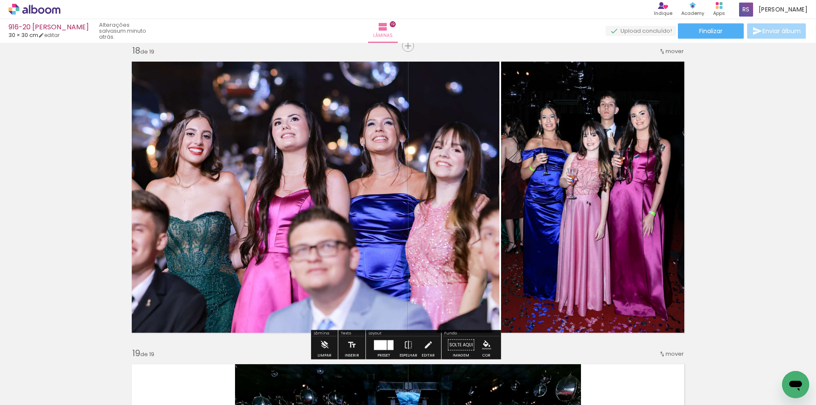
click at [482, 345] on iron-icon "color picker" at bounding box center [486, 344] width 9 height 9
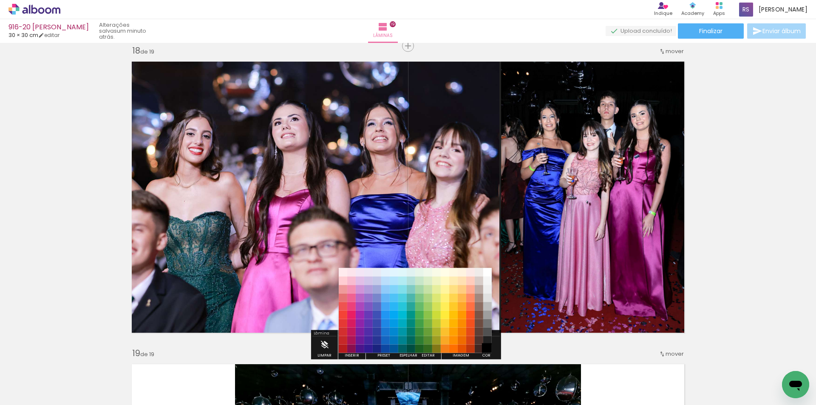
click at [484, 346] on paper-item "#000000" at bounding box center [487, 349] width 8 height 8
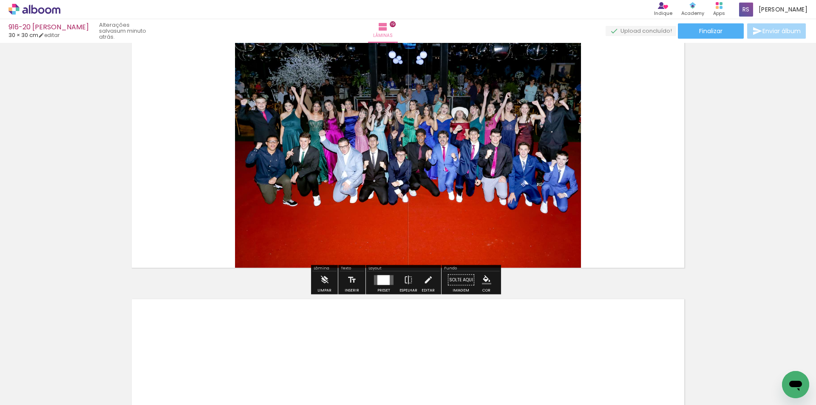
scroll to position [5537, 0]
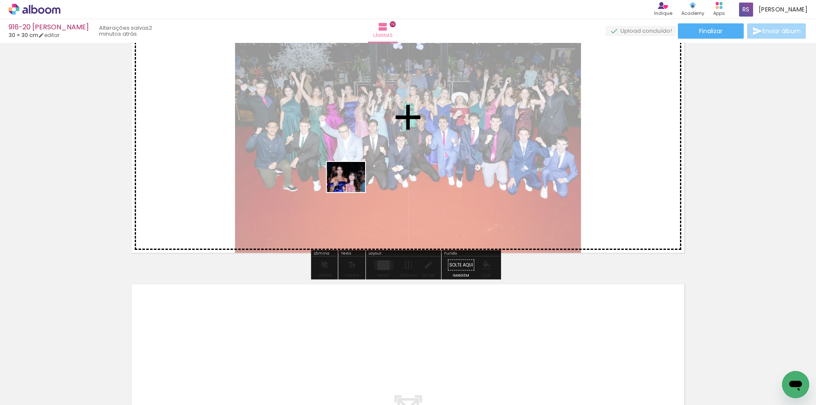
drag, startPoint x: 93, startPoint y: 371, endPoint x: 352, endPoint y: 187, distance: 318.5
click at [352, 187] on quentale-workspace at bounding box center [408, 202] width 816 height 405
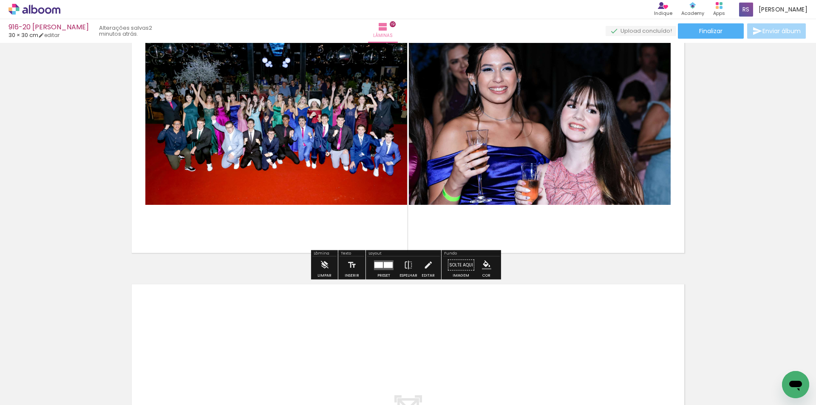
click at [384, 262] on div at bounding box center [388, 265] width 9 height 6
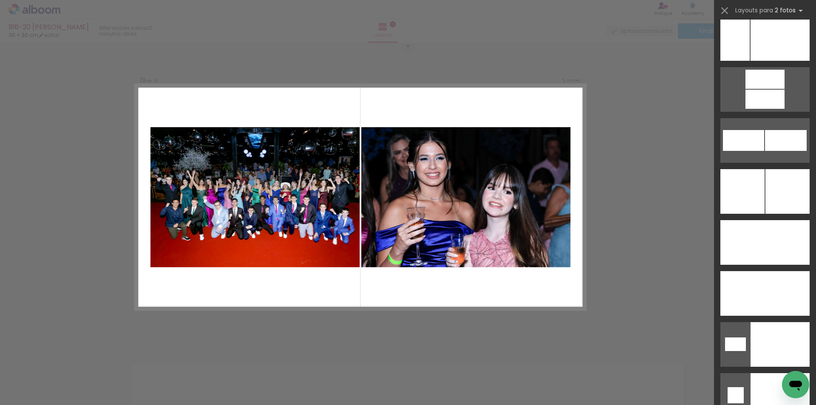
scroll to position [3636, 0]
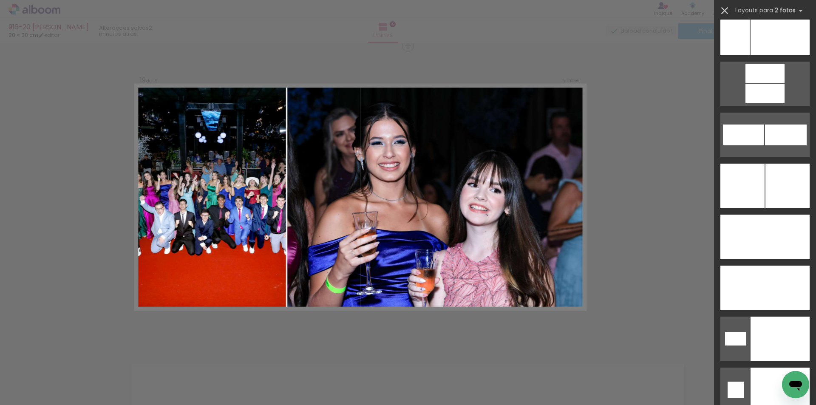
click at [725, 10] on iron-icon at bounding box center [725, 11] width 12 height 12
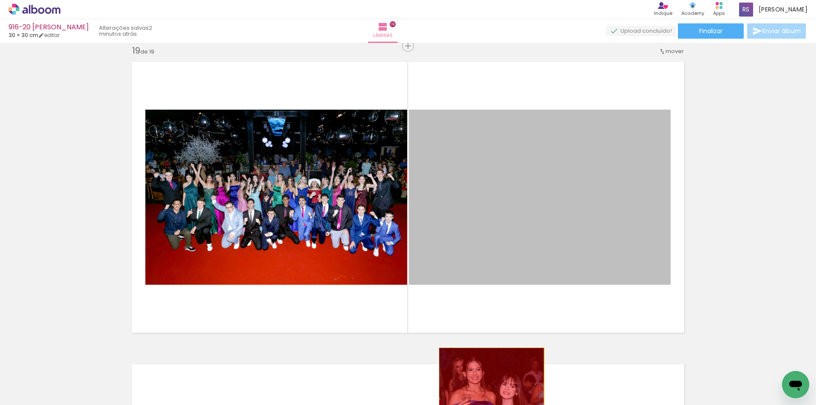
drag, startPoint x: 519, startPoint y: 203, endPoint x: 488, endPoint y: 383, distance: 182.3
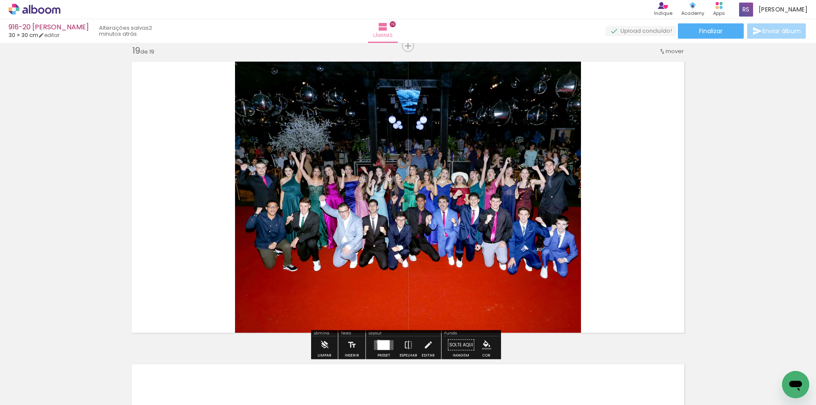
click at [377, 342] on div at bounding box center [383, 345] width 12 height 10
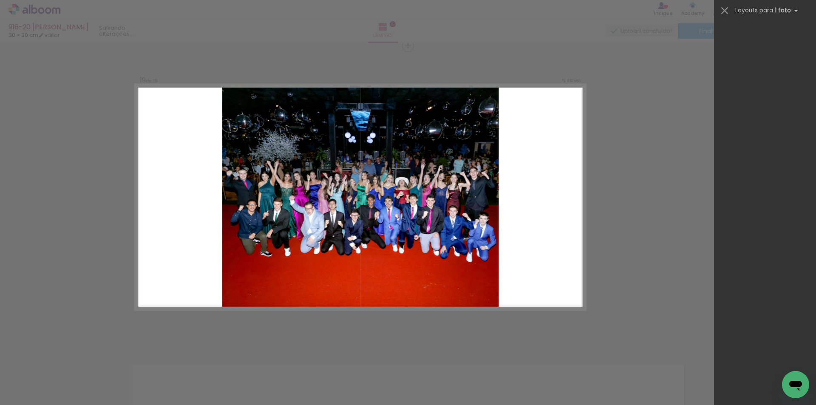
scroll to position [0, 0]
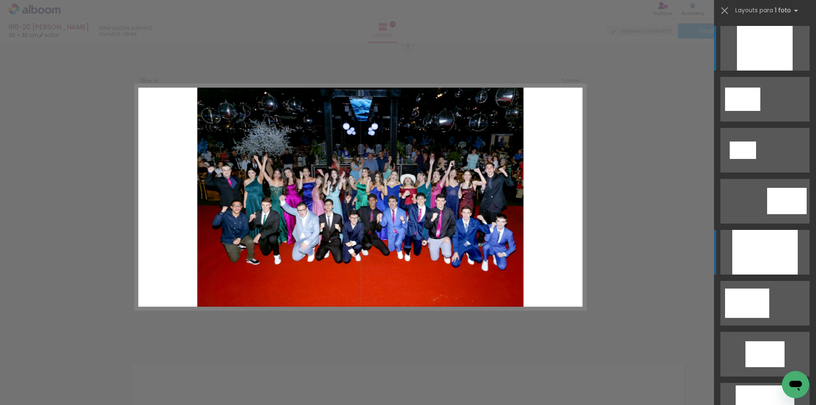
click at [753, 260] on div at bounding box center [764, 252] width 65 height 45
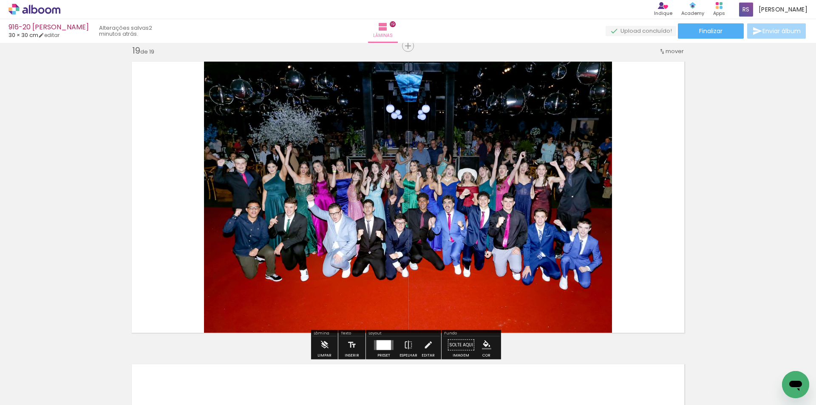
click at [478, 339] on paper-menu-button "#ffebee #ffcdd2 #ef9a9a #e57373 #ef5350 #f44336 #e53935 #d32f2f #c62828 #b71c1c…" at bounding box center [486, 345] width 16 height 16
click at [485, 343] on iron-icon "color picker" at bounding box center [486, 344] width 9 height 9
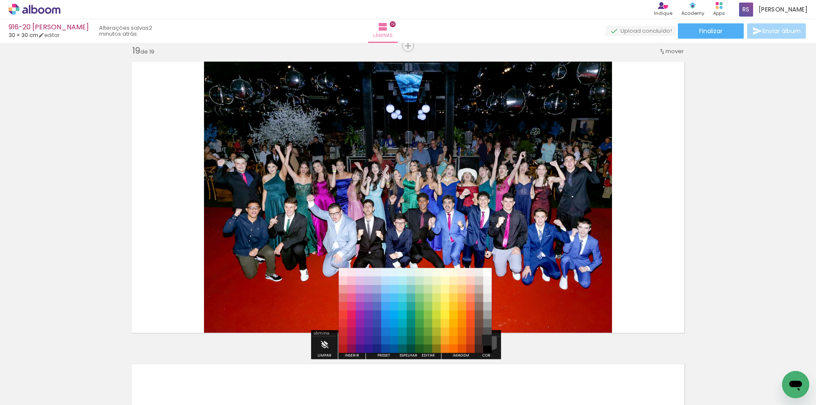
click at [487, 340] on paper-item "#212121" at bounding box center [487, 340] width 8 height 8
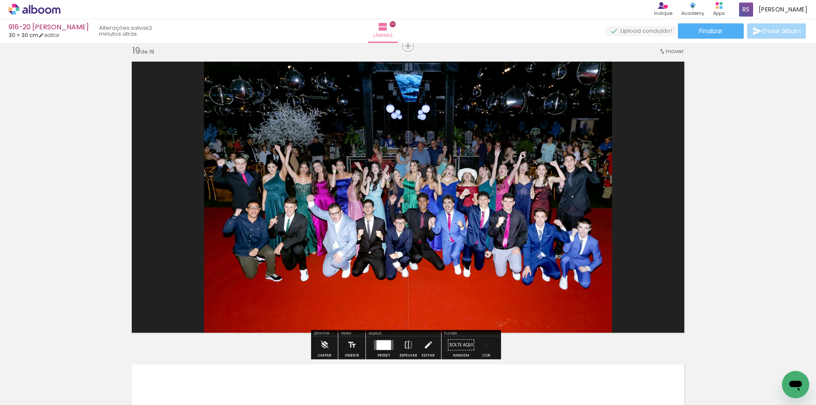
click at [484, 343] on iron-icon "color picker" at bounding box center [486, 344] width 9 height 9
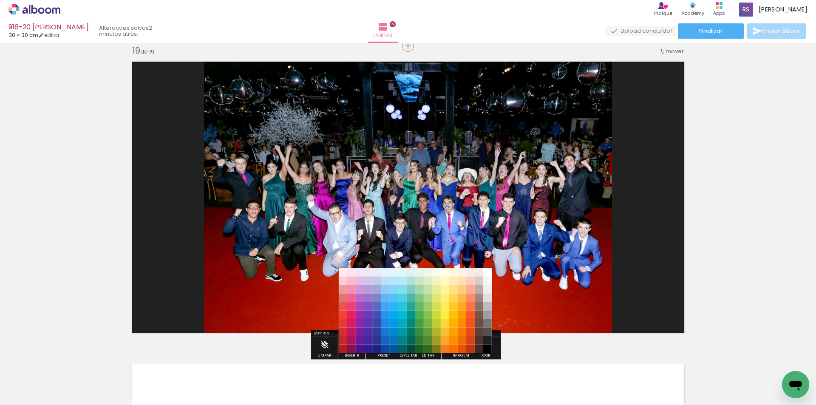
click at [488, 348] on paper-item "#000000" at bounding box center [487, 349] width 8 height 8
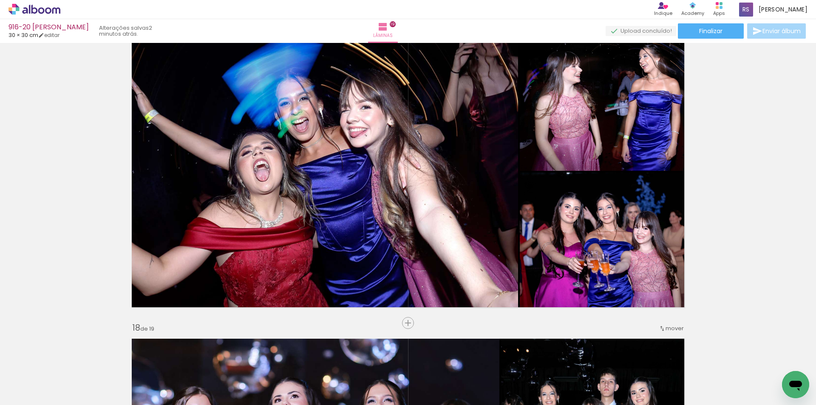
scroll to position [4862, 0]
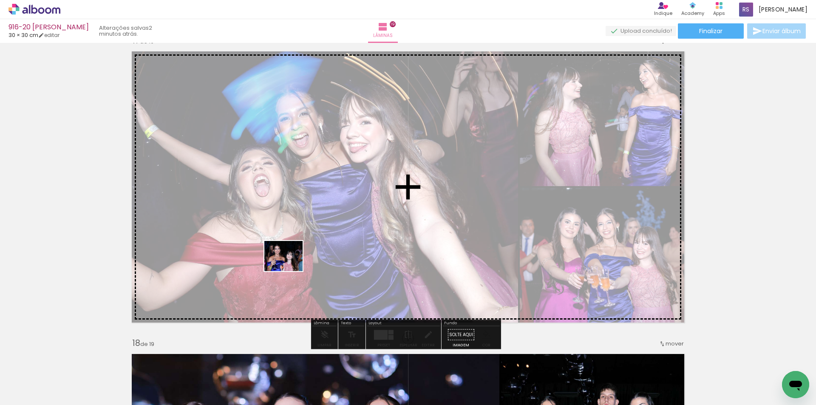
drag, startPoint x: 96, startPoint y: 374, endPoint x: 326, endPoint y: 300, distance: 241.2
click at [291, 266] on quentale-workspace at bounding box center [408, 202] width 816 height 405
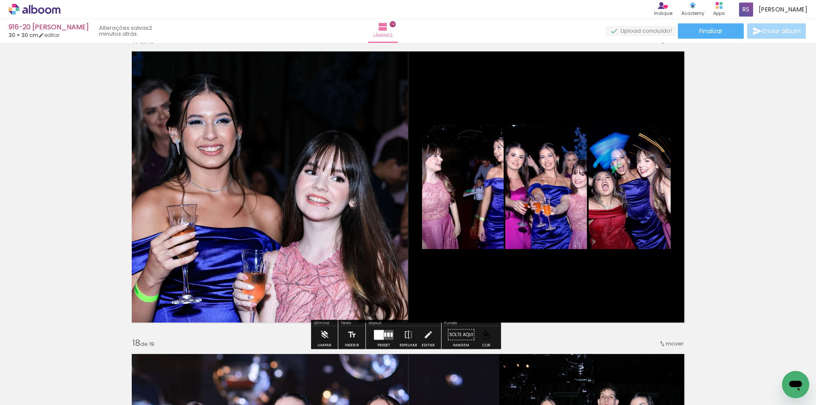
click at [385, 340] on div at bounding box center [383, 334] width 23 height 17
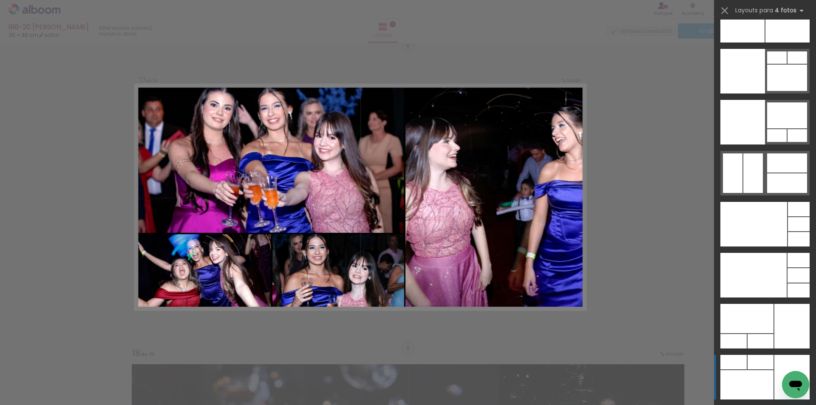
scroll to position [18167, 0]
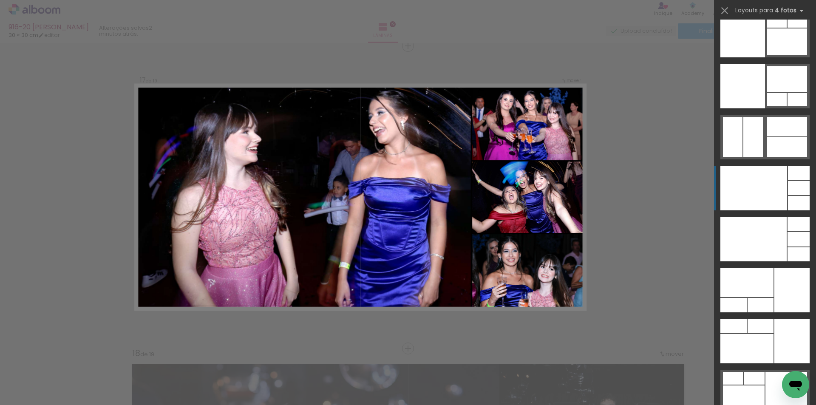
click at [756, 192] on div at bounding box center [753, 188] width 67 height 45
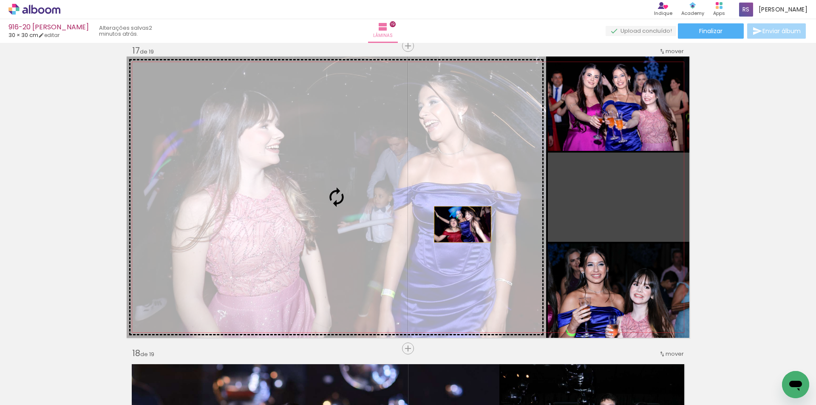
drag, startPoint x: 617, startPoint y: 218, endPoint x: 453, endPoint y: 224, distance: 163.3
click at [0, 0] on slot at bounding box center [0, 0] width 0 height 0
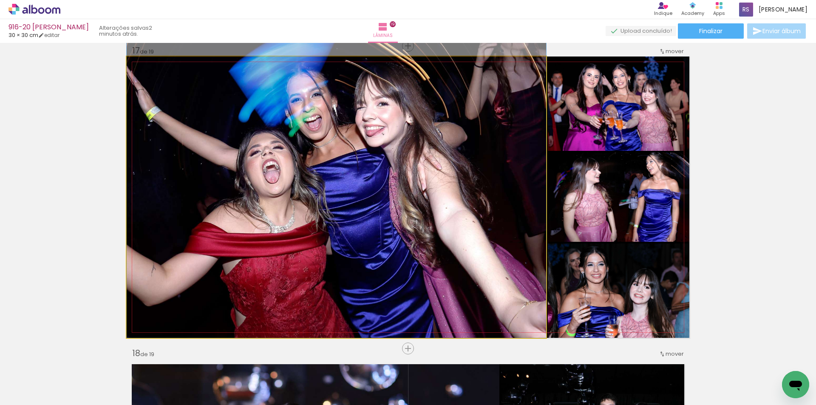
drag, startPoint x: 454, startPoint y: 204, endPoint x: 462, endPoint y: 177, distance: 28.1
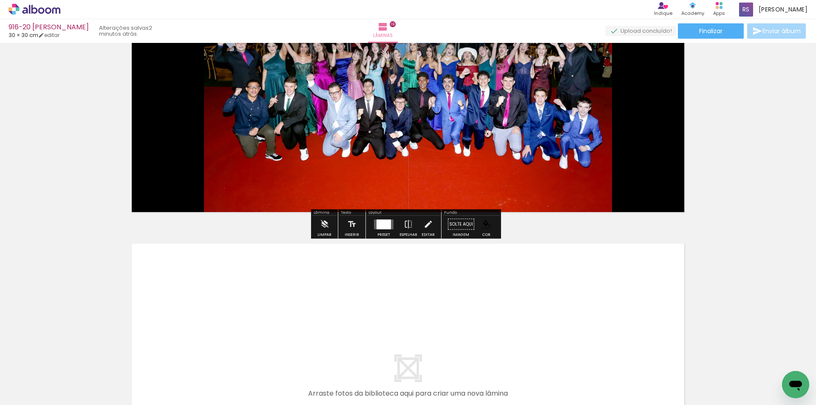
scroll to position [5702, 0]
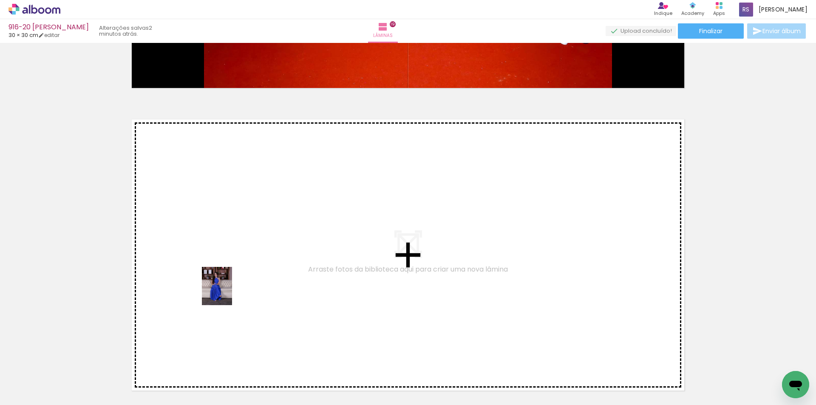
drag, startPoint x: 90, startPoint y: 377, endPoint x: 227, endPoint y: 292, distance: 161.4
click at [227, 292] on quentale-workspace at bounding box center [408, 202] width 816 height 405
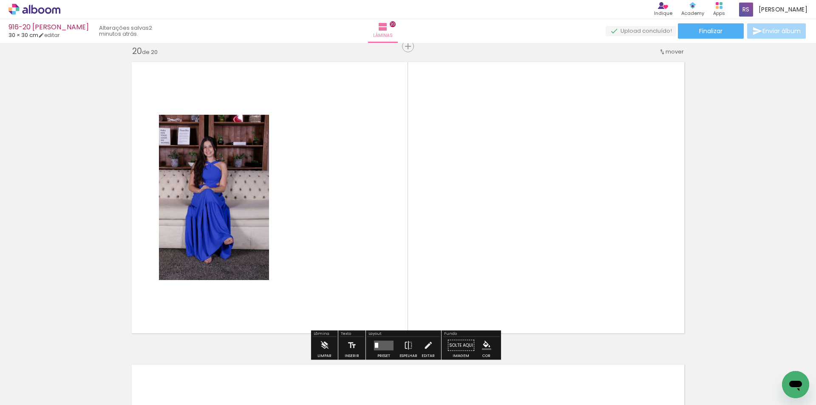
scroll to position [5760, 0]
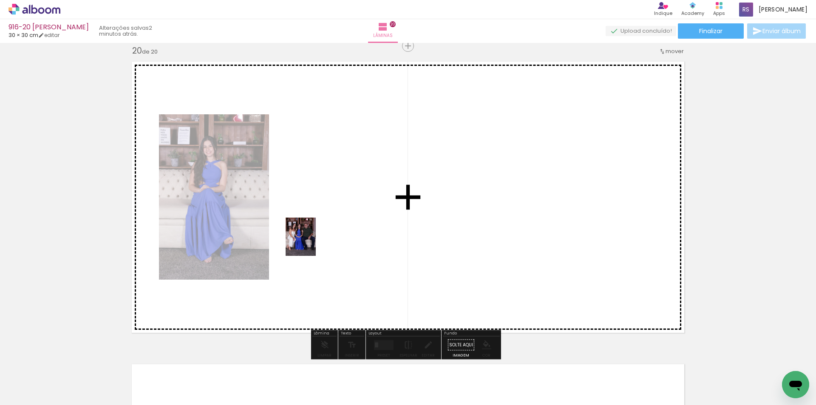
drag, startPoint x: 136, startPoint y: 380, endPoint x: 311, endPoint y: 243, distance: 222.5
click at [311, 243] on quentale-workspace at bounding box center [408, 202] width 816 height 405
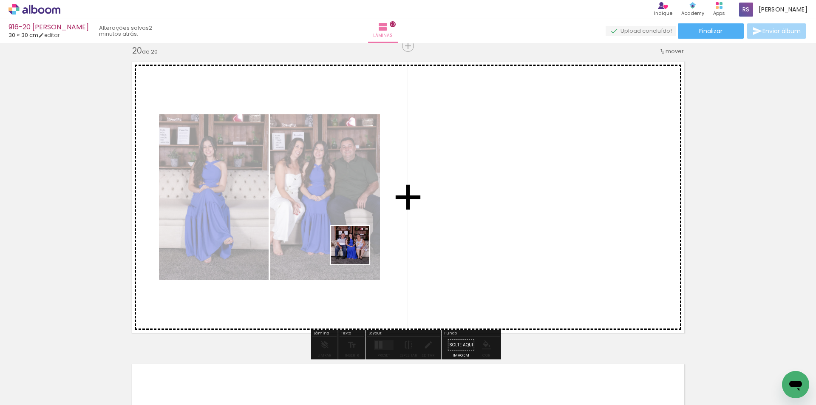
drag, startPoint x: 140, startPoint y: 381, endPoint x: 416, endPoint y: 318, distance: 282.9
click at [396, 233] on quentale-workspace at bounding box center [408, 202] width 816 height 405
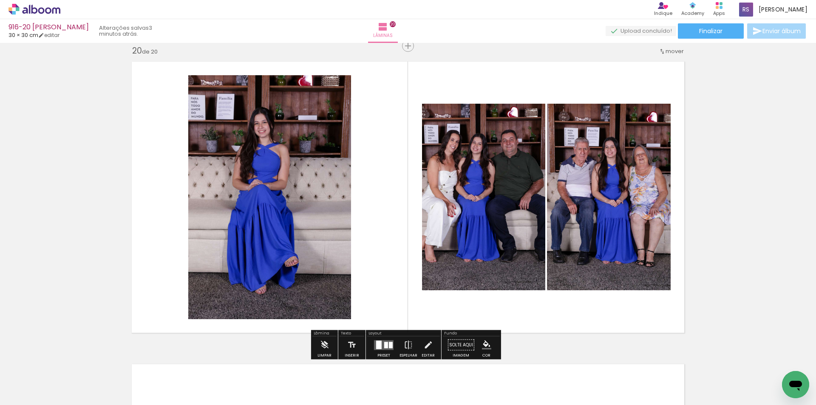
click at [385, 344] on div at bounding box center [386, 345] width 4 height 6
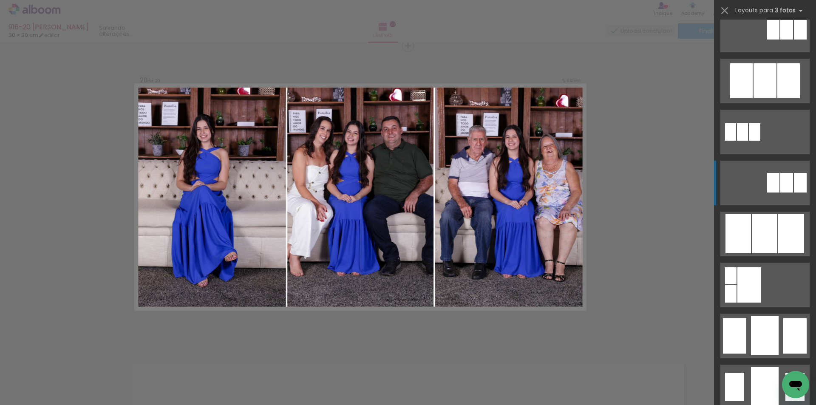
scroll to position [637, 0]
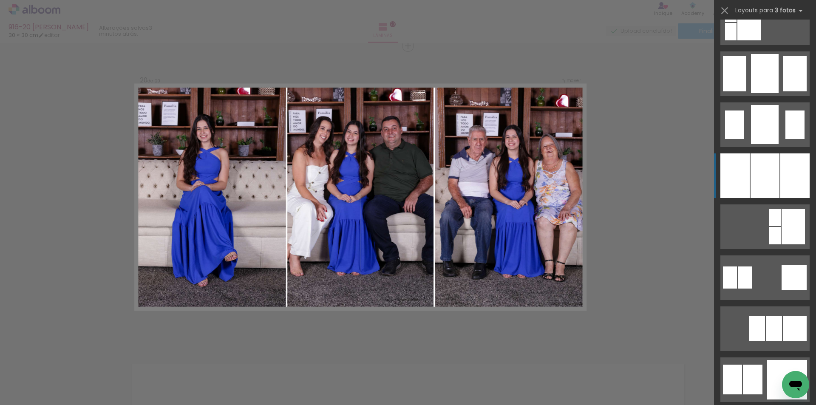
click at [784, 184] on div at bounding box center [794, 175] width 29 height 45
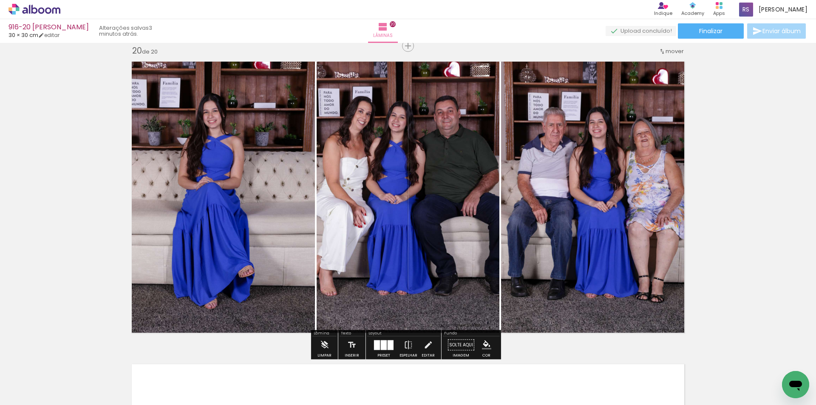
click at [425, 342] on iron-icon at bounding box center [427, 345] width 9 height 17
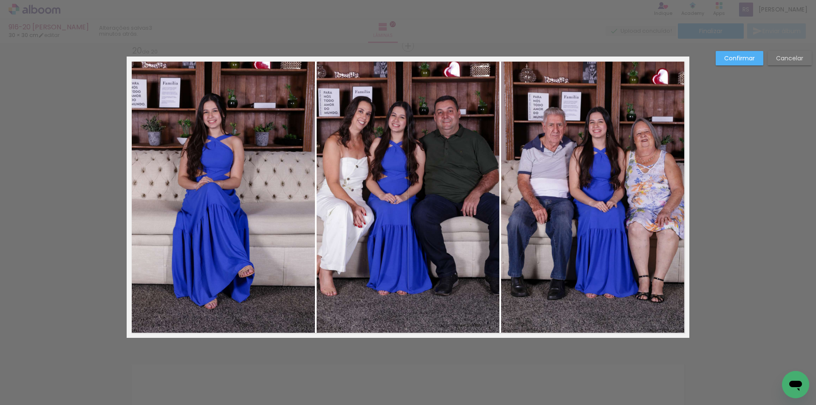
click at [305, 255] on quentale-photo at bounding box center [221, 197] width 188 height 281
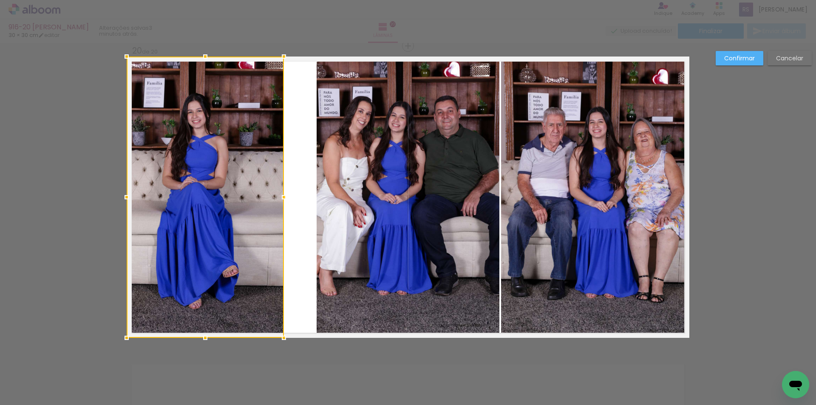
drag, startPoint x: 312, startPoint y: 192, endPoint x: 281, endPoint y: 186, distance: 31.6
click at [281, 186] on album-spread "20 de 20" at bounding box center [408, 197] width 563 height 281
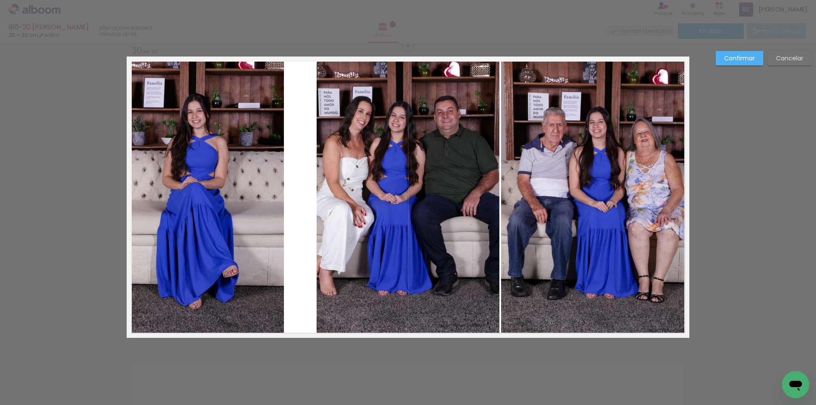
click at [319, 195] on quentale-photo at bounding box center [408, 197] width 183 height 281
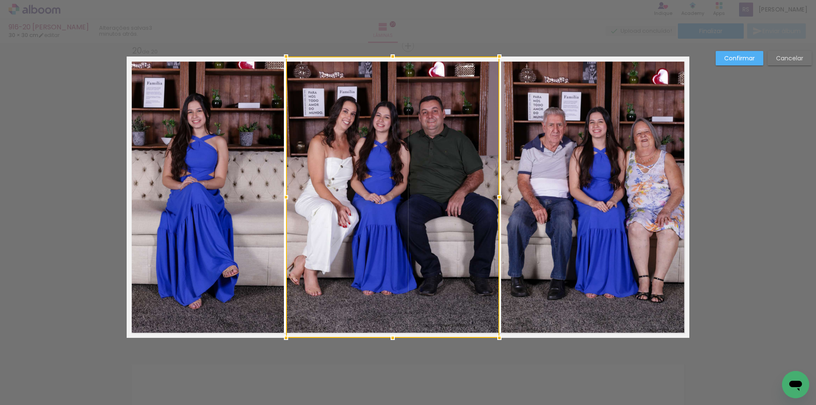
drag, startPoint x: 308, startPoint y: 197, endPoint x: 278, endPoint y: 193, distance: 30.0
click at [278, 193] on div at bounding box center [285, 197] width 17 height 17
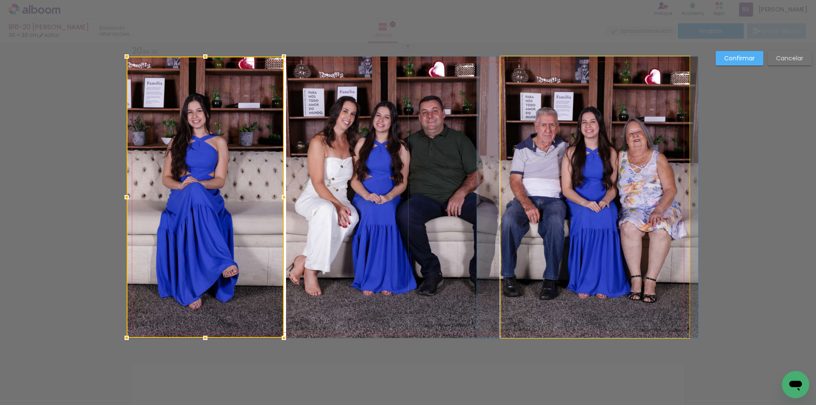
drag, startPoint x: 548, startPoint y: 214, endPoint x: 541, endPoint y: 210, distance: 8.6
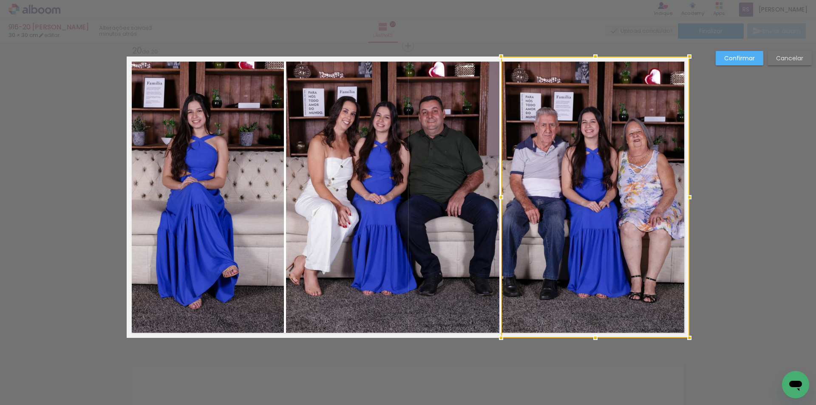
click at [722, 63] on paper-button "Confirmar" at bounding box center [740, 58] width 48 height 14
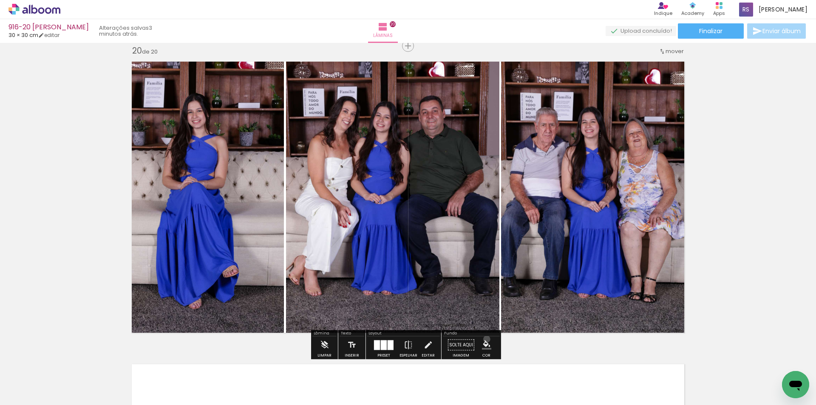
click at [484, 339] on paper-menu-button "#ffebee #ffcdd2 #ef9a9a #e57373 #ef5350 #f44336 #e53935 #d32f2f #c62828 #b71c1c…" at bounding box center [486, 345] width 16 height 16
click at [482, 344] on iron-icon "color picker" at bounding box center [486, 344] width 9 height 9
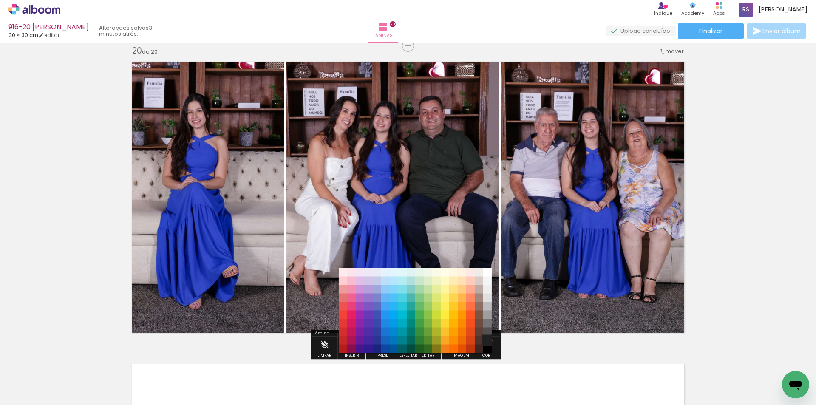
click at [489, 340] on paper-item "#212121" at bounding box center [487, 340] width 8 height 8
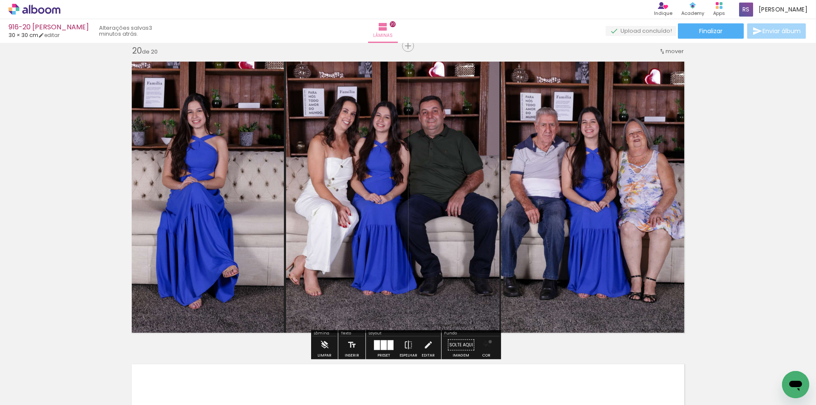
click at [487, 342] on iron-icon "color picker" at bounding box center [486, 344] width 9 height 9
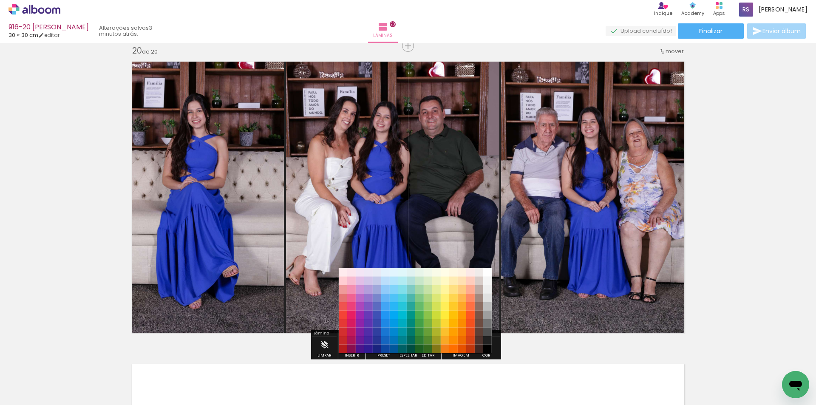
click at [488, 350] on paper-item "#000000" at bounding box center [487, 349] width 8 height 8
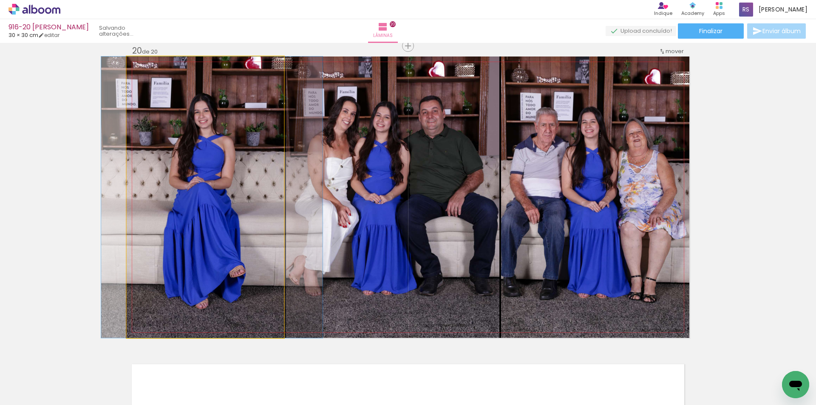
drag, startPoint x: 200, startPoint y: 235, endPoint x: 207, endPoint y: 235, distance: 6.8
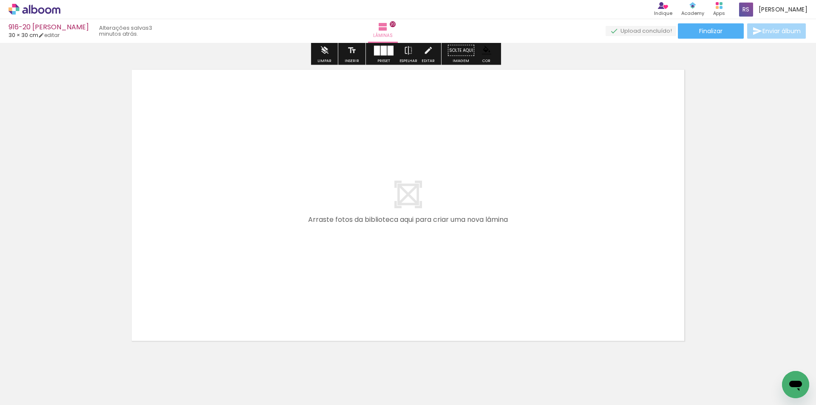
scroll to position [6057, 0]
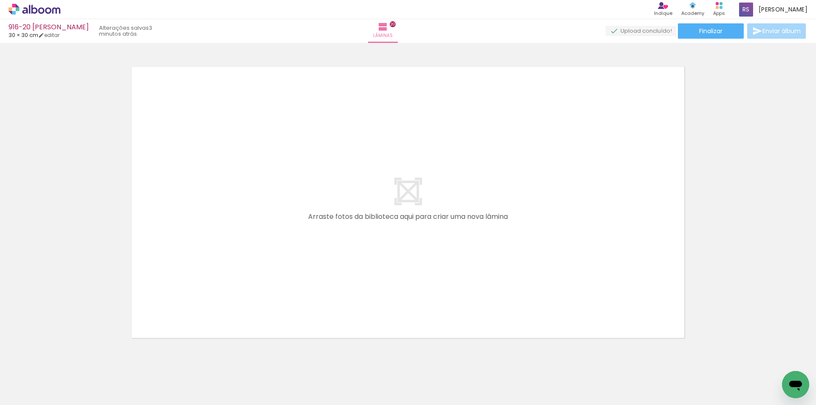
drag, startPoint x: 138, startPoint y: 378, endPoint x: 184, endPoint y: 290, distance: 99.2
click at [208, 257] on quentale-workspace at bounding box center [408, 202] width 816 height 405
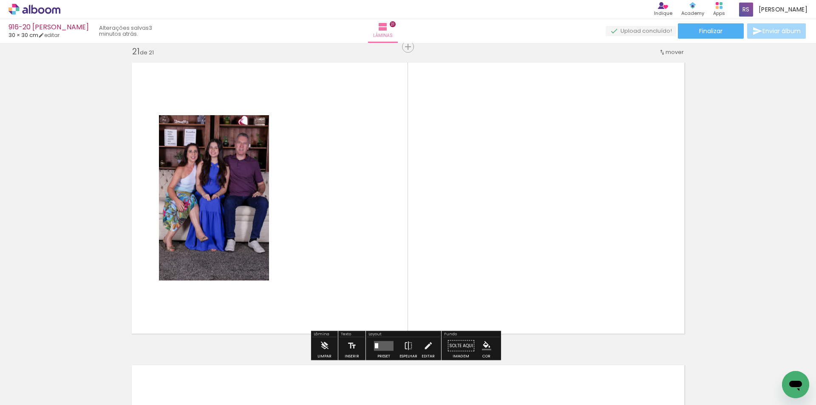
scroll to position [6062, 0]
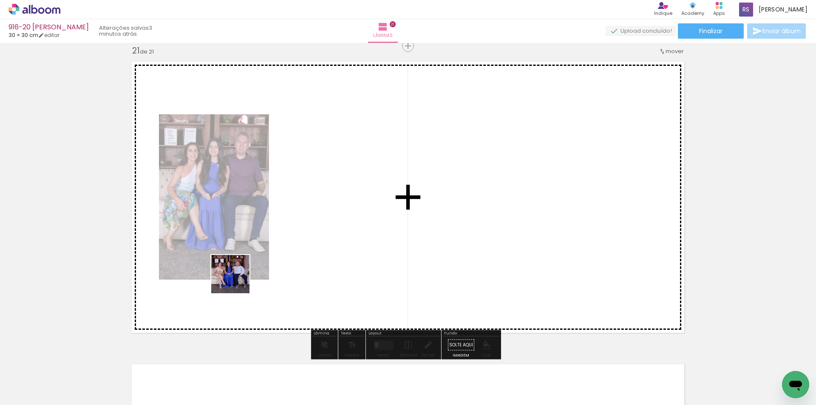
drag, startPoint x: 142, startPoint y: 373, endPoint x: 320, endPoint y: 227, distance: 230.1
click at [320, 227] on quentale-workspace at bounding box center [408, 202] width 816 height 405
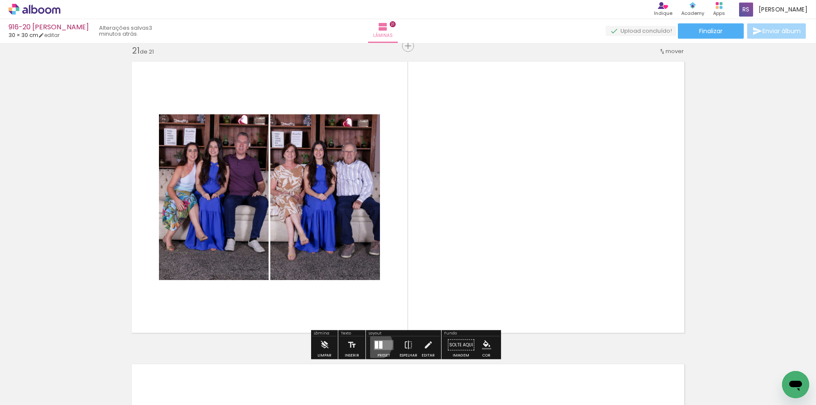
click at [375, 344] on div at bounding box center [376, 345] width 3 height 8
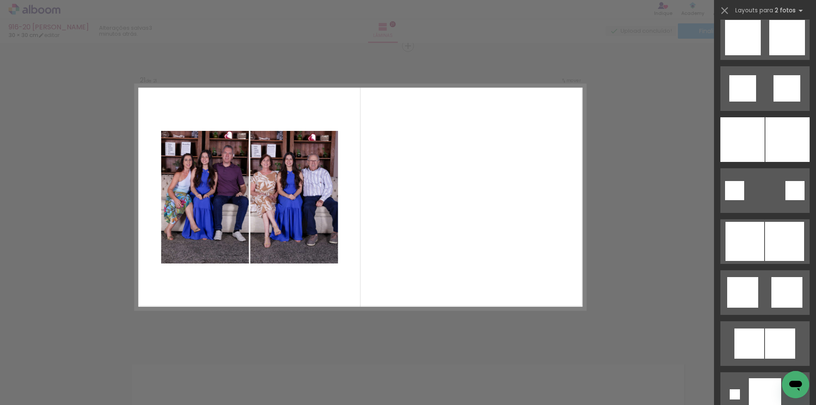
scroll to position [862, 0]
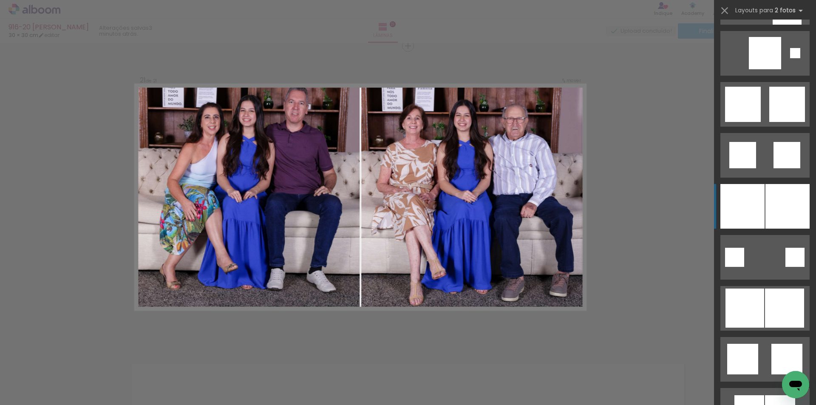
click at [791, 191] on div at bounding box center [787, 206] width 44 height 45
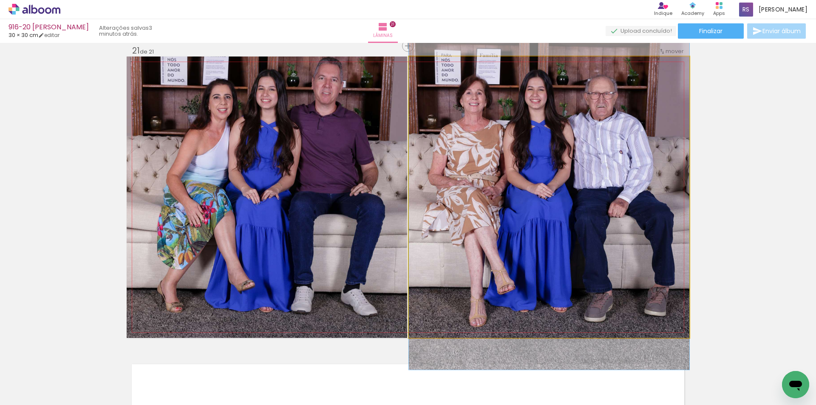
drag, startPoint x: 532, startPoint y: 241, endPoint x: 530, endPoint y: 236, distance: 5.8
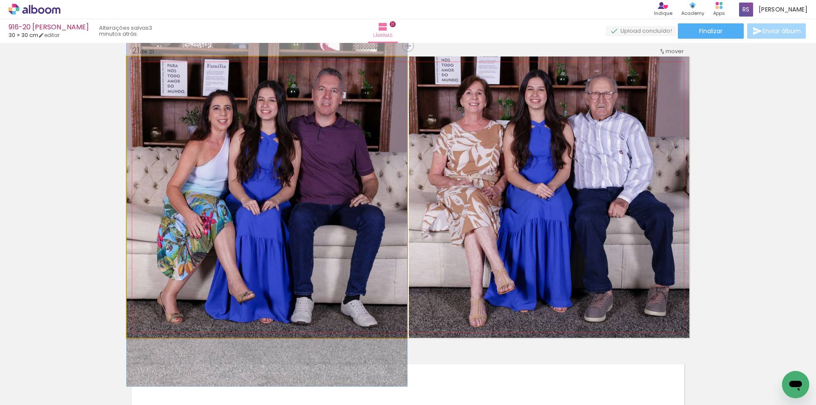
drag, startPoint x: 340, startPoint y: 253, endPoint x: 328, endPoint y: 264, distance: 16.6
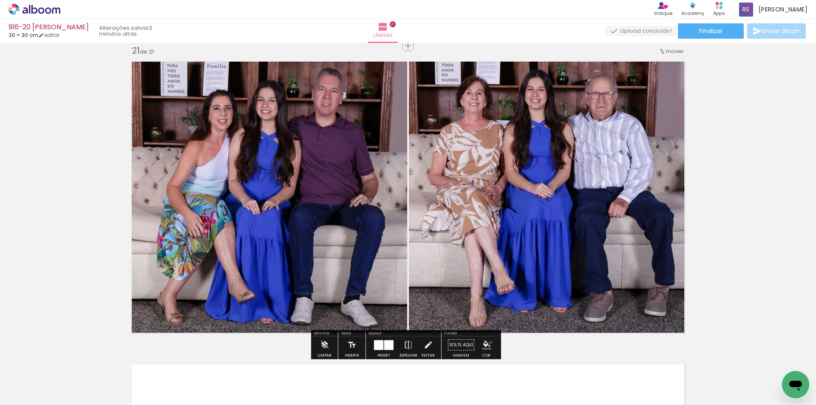
click at [487, 343] on iron-icon "color picker" at bounding box center [486, 344] width 9 height 9
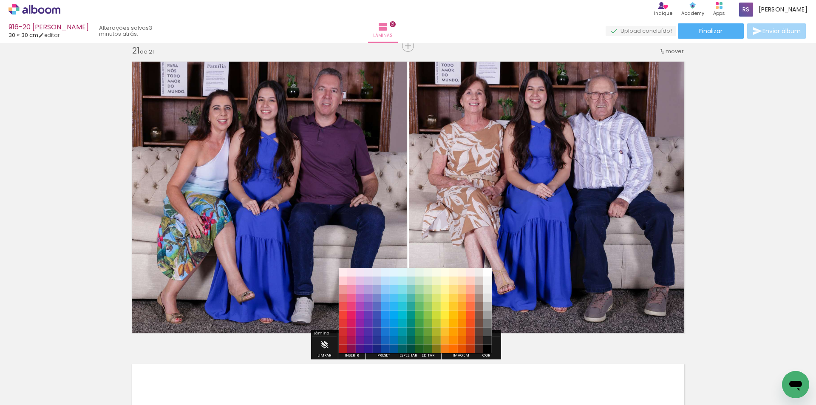
click at [488, 338] on paper-item "#212121" at bounding box center [487, 340] width 8 height 8
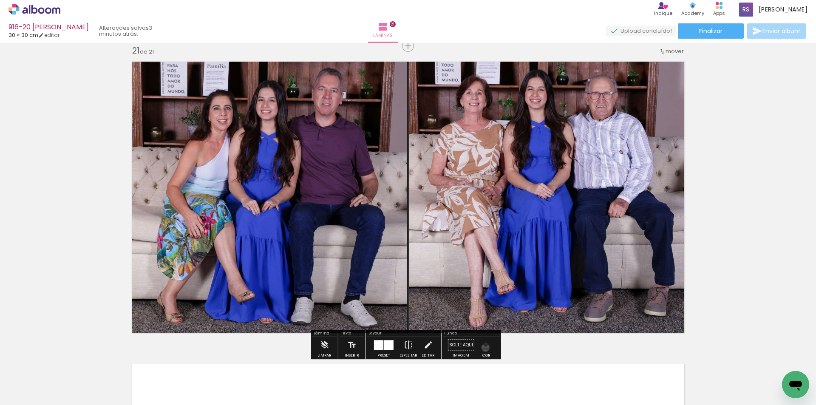
click at [482, 348] on iron-icon "color picker" at bounding box center [486, 344] width 9 height 9
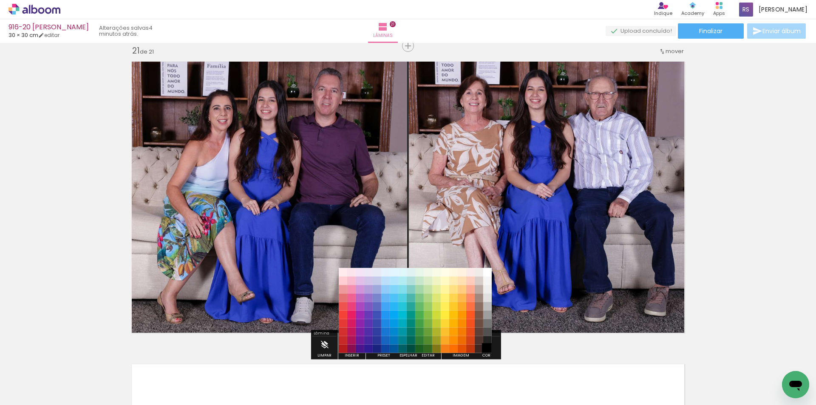
click at [487, 346] on paper-item "#000000" at bounding box center [487, 349] width 8 height 8
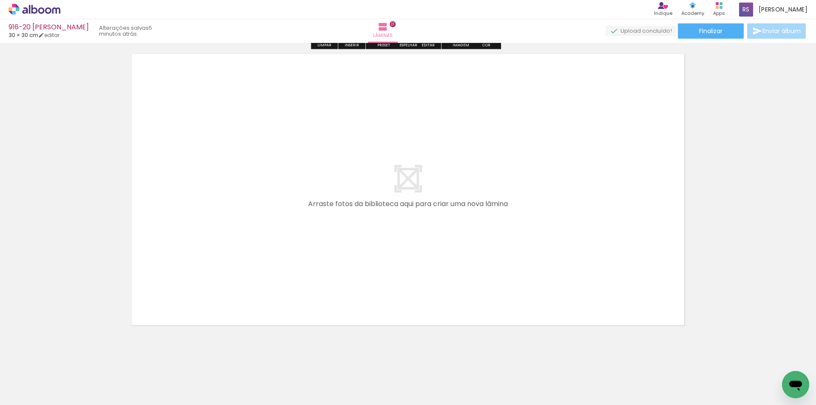
scroll to position [6381, 0]
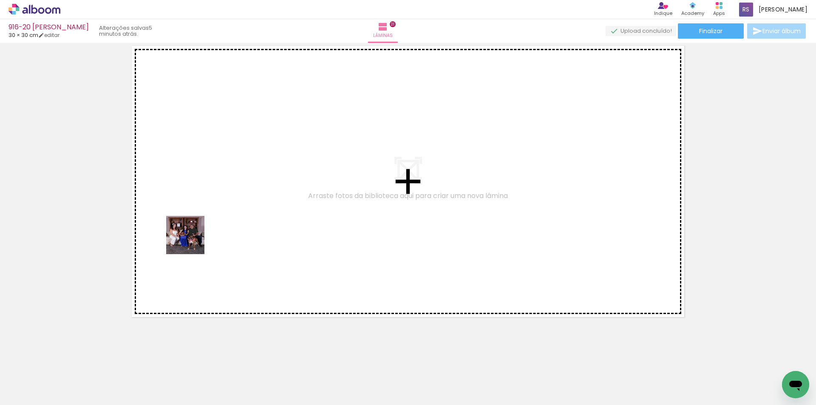
drag, startPoint x: 91, startPoint y: 374, endPoint x: 194, endPoint y: 238, distance: 171.7
click at [194, 238] on quentale-workspace at bounding box center [408, 202] width 816 height 405
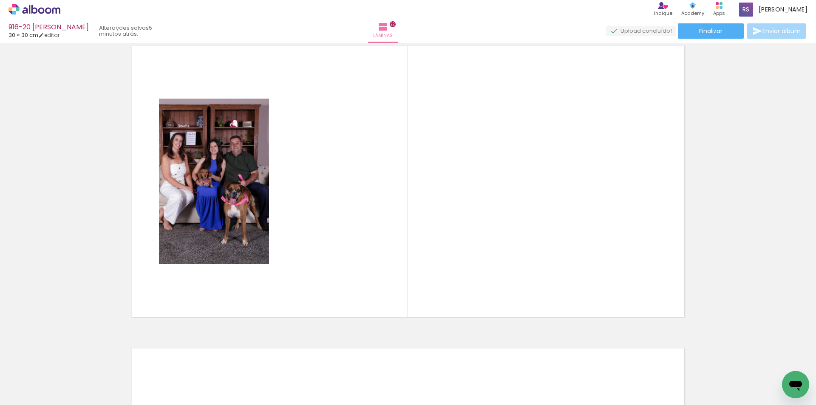
scroll to position [6365, 0]
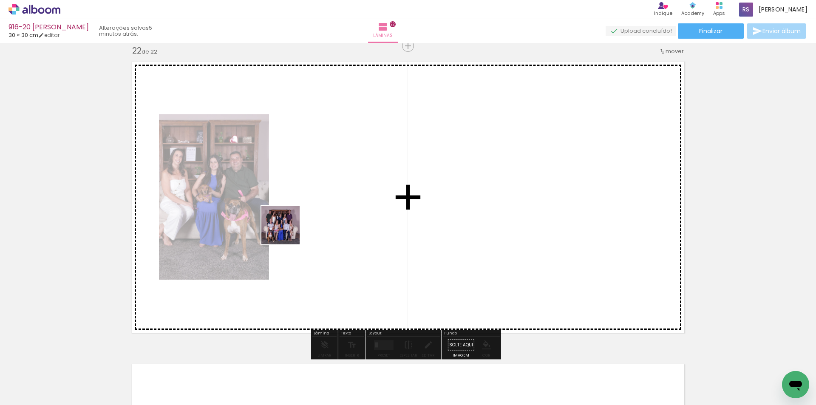
drag, startPoint x: 92, startPoint y: 377, endPoint x: 318, endPoint y: 211, distance: 280.9
click at [315, 212] on quentale-workspace at bounding box center [408, 202] width 816 height 405
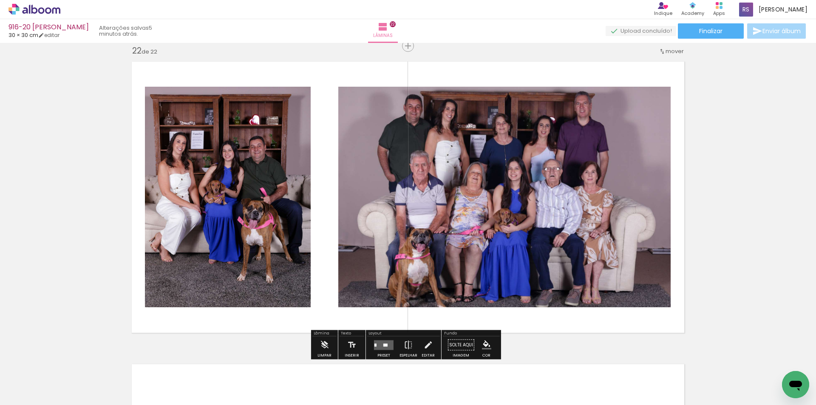
click at [385, 341] on quentale-layouter at bounding box center [384, 345] width 20 height 10
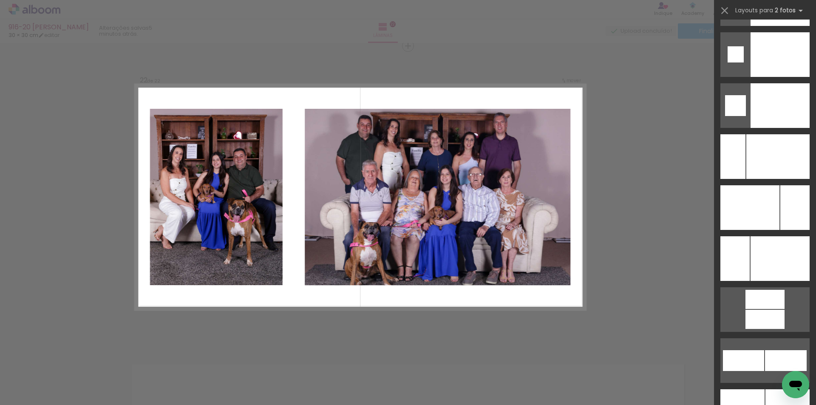
scroll to position [3631, 0]
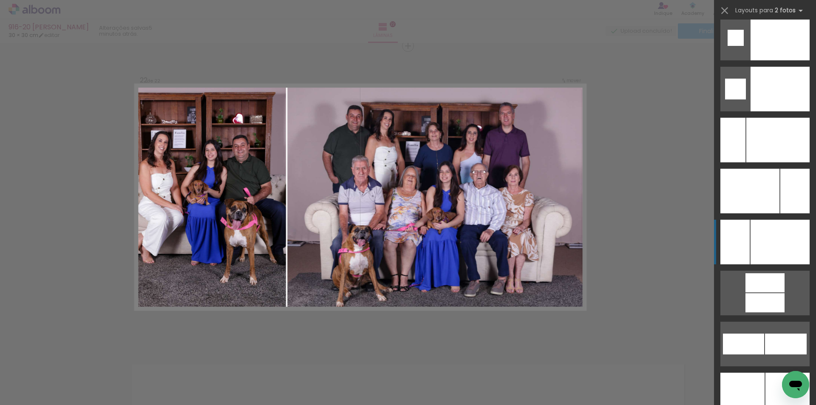
click at [792, 249] on div at bounding box center [779, 242] width 59 height 45
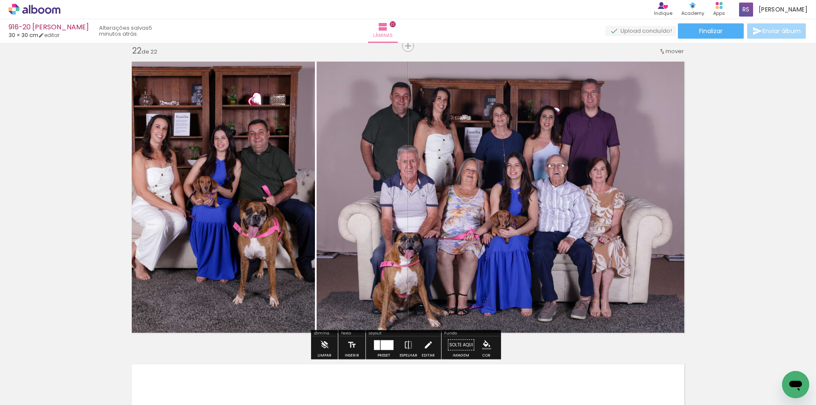
click at [427, 347] on iron-icon at bounding box center [427, 345] width 9 height 17
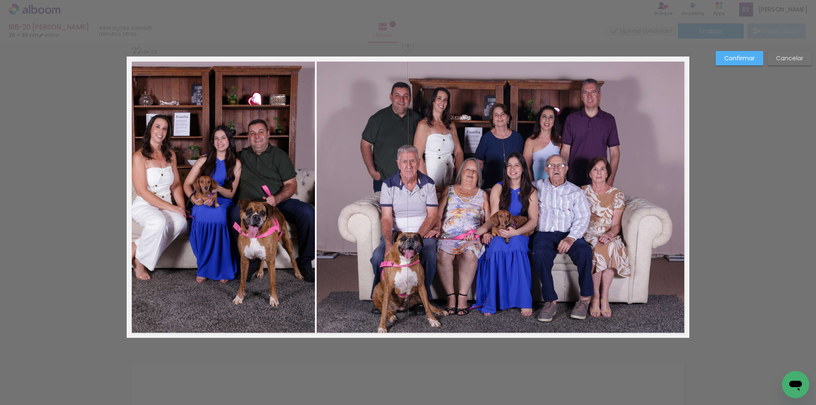
click at [388, 221] on quentale-photo at bounding box center [503, 197] width 373 height 281
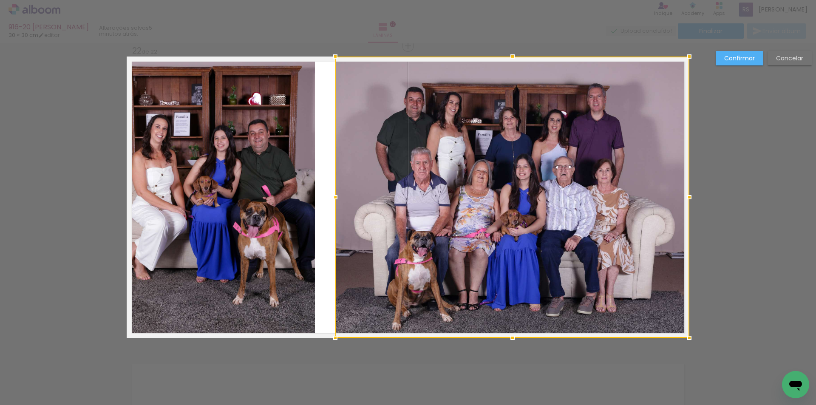
drag, startPoint x: 318, startPoint y: 195, endPoint x: 333, endPoint y: 194, distance: 14.9
click at [333, 194] on div at bounding box center [335, 197] width 17 height 17
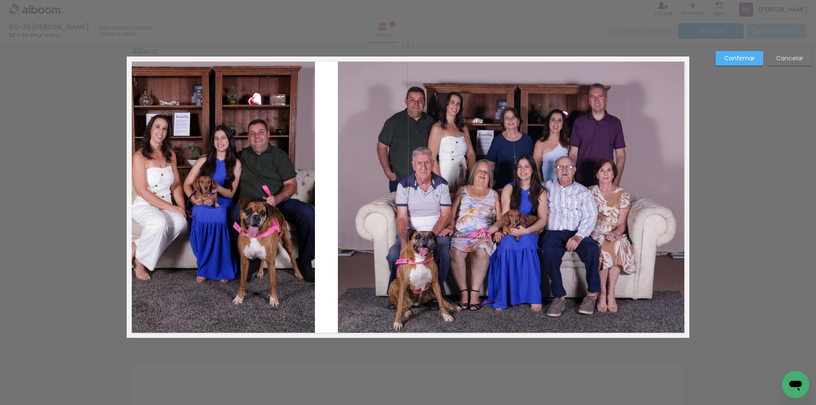
click at [306, 195] on quentale-photo at bounding box center [221, 197] width 188 height 281
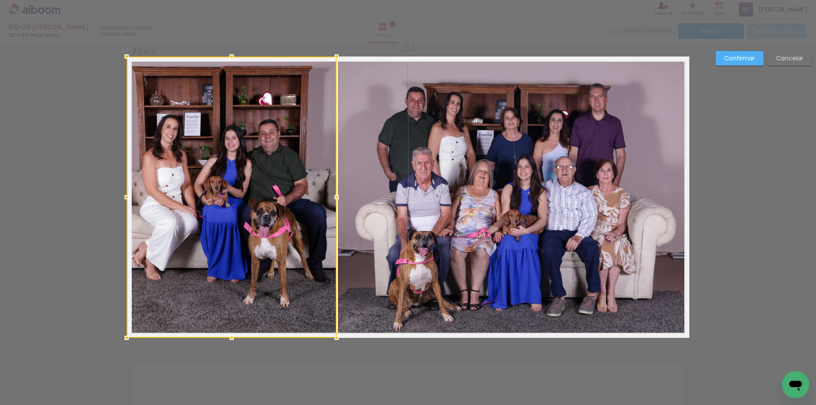
drag, startPoint x: 311, startPoint y: 195, endPoint x: 332, endPoint y: 193, distance: 20.6
click at [332, 193] on div at bounding box center [336, 197] width 17 height 17
click at [0, 0] on slot "Confirmar" at bounding box center [0, 0] width 0 height 0
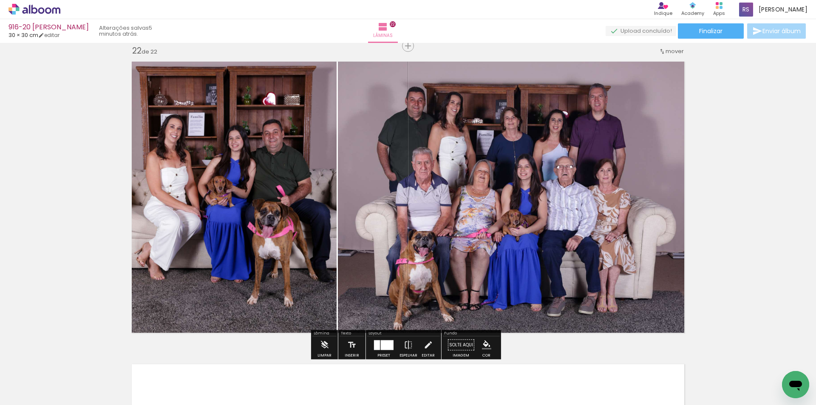
click at [484, 340] on iron-icon "color picker" at bounding box center [486, 344] width 9 height 9
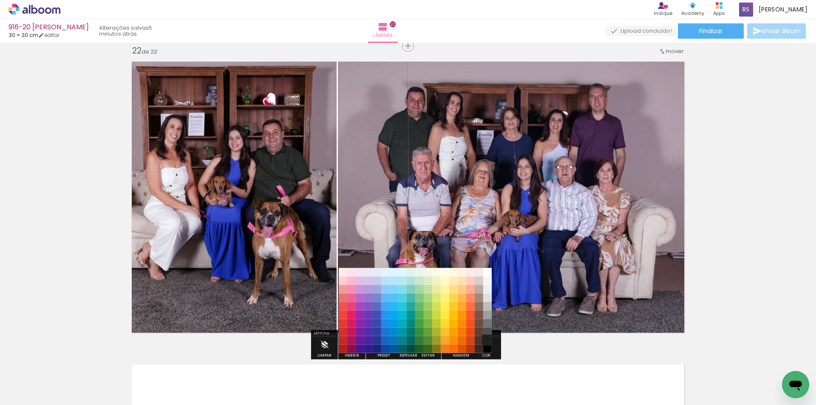
click at [489, 337] on paper-item "#212121" at bounding box center [487, 340] width 8 height 8
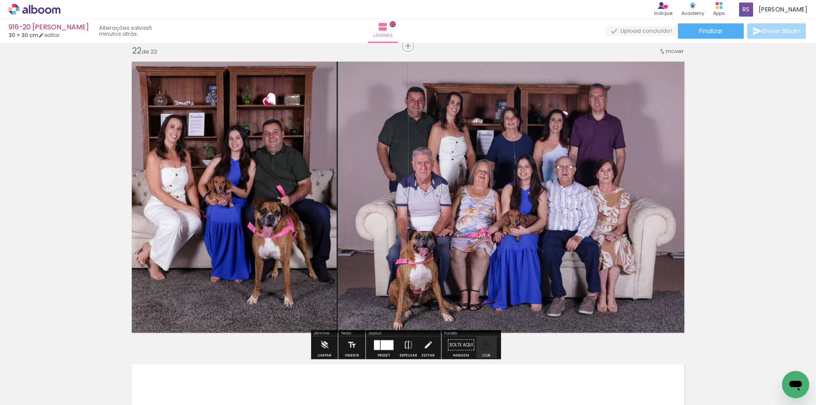
click at [485, 342] on iron-icon "color picker" at bounding box center [486, 344] width 9 height 9
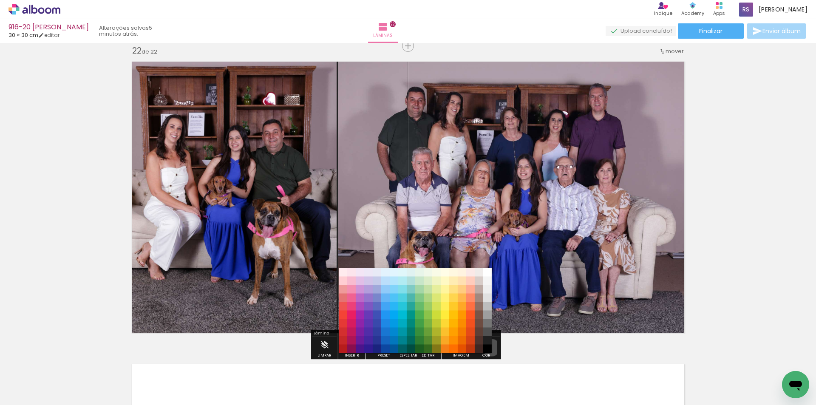
click at [488, 348] on paper-item "#000000" at bounding box center [487, 349] width 8 height 8
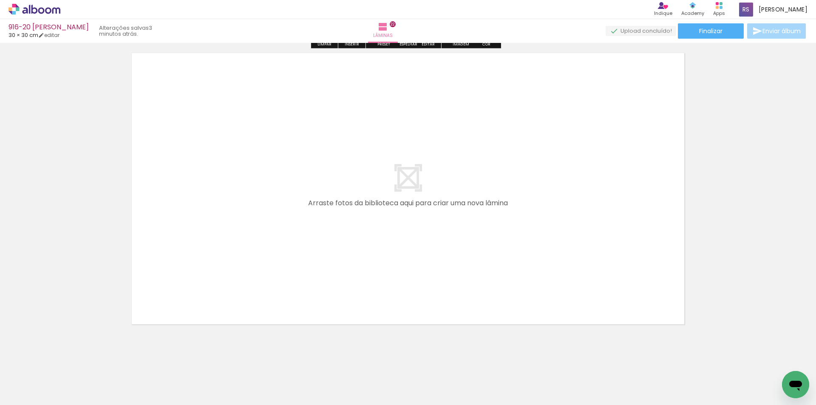
scroll to position [6683, 0]
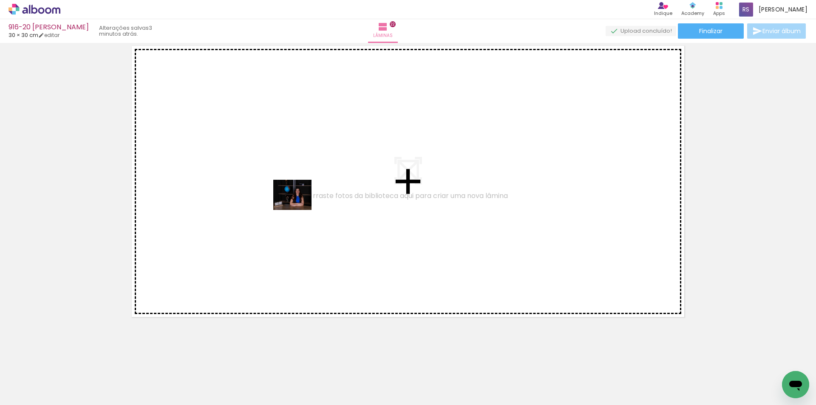
drag, startPoint x: 106, startPoint y: 367, endPoint x: 299, endPoint y: 205, distance: 251.9
click at [299, 205] on quentale-workspace at bounding box center [408, 202] width 816 height 405
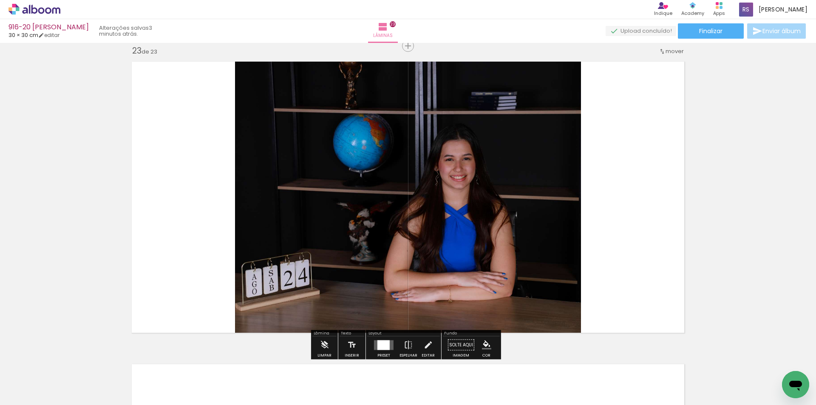
scroll to position [6667, 0]
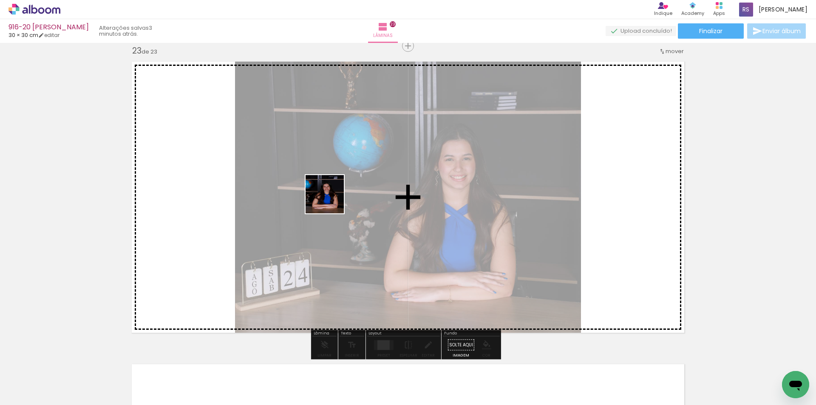
drag, startPoint x: 102, startPoint y: 372, endPoint x: 345, endPoint y: 193, distance: 302.2
click at [345, 193] on quentale-workspace at bounding box center [408, 202] width 816 height 405
